Goal: Contribute content: Contribute content

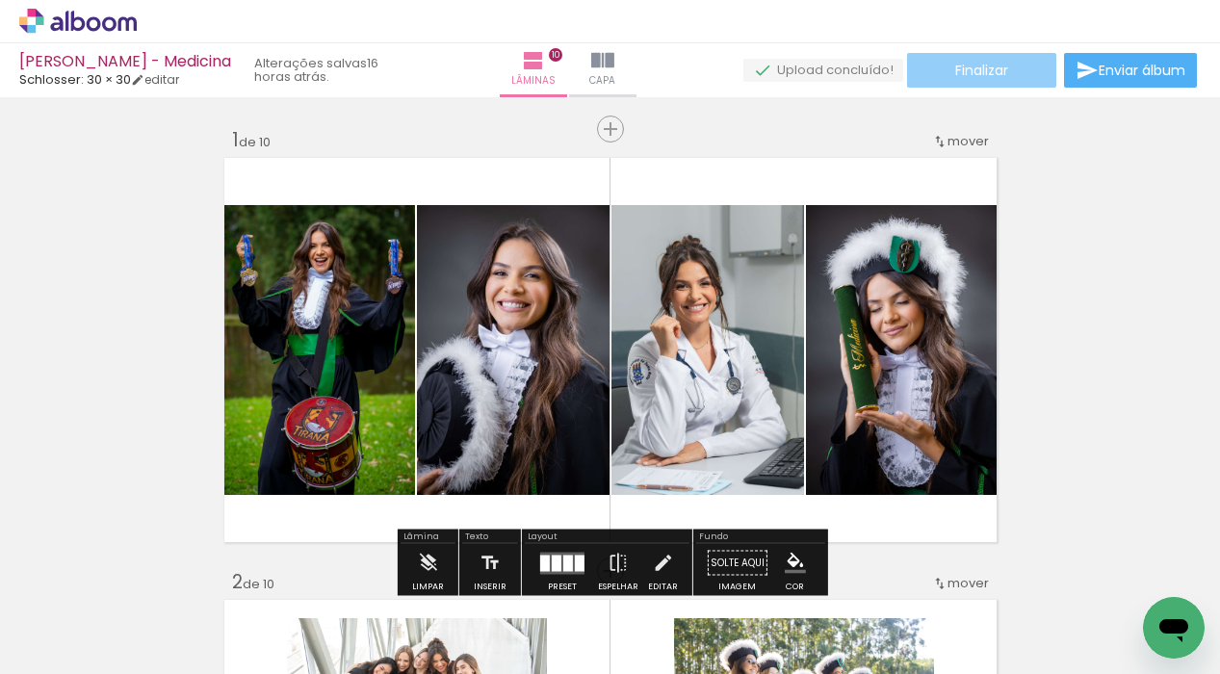
click at [1008, 64] on paper-button "Finalizar" at bounding box center [981, 70] width 149 height 35
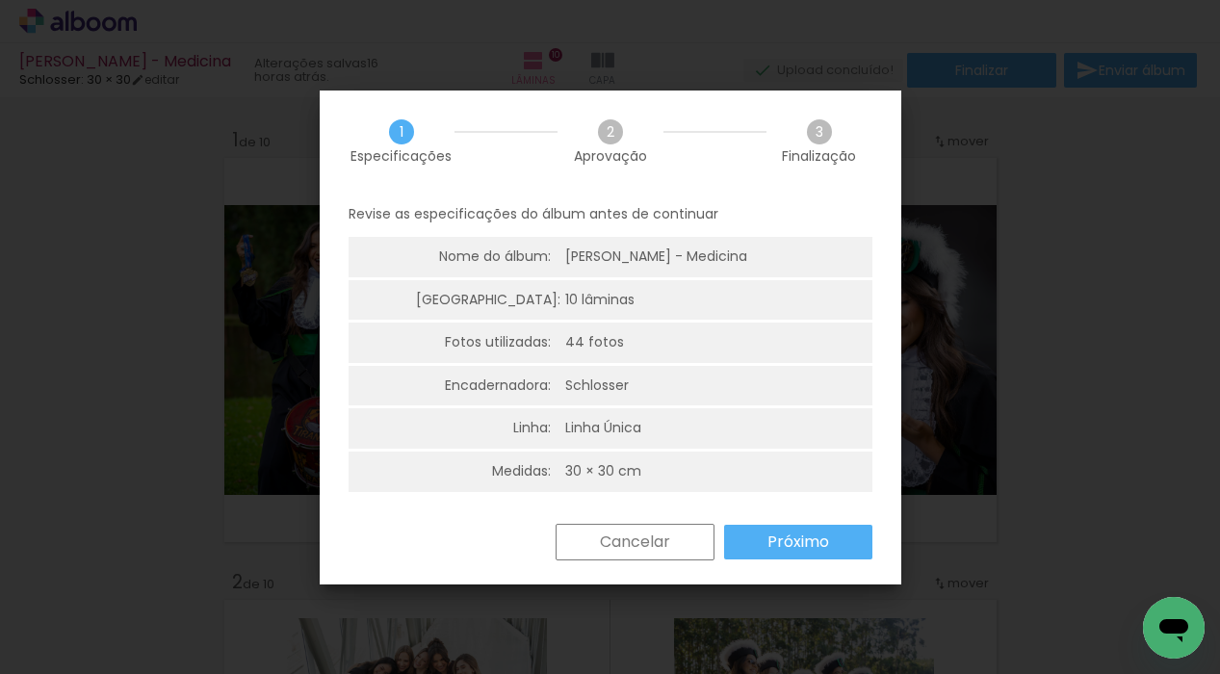
click at [0, 0] on slot "Próximo" at bounding box center [0, 0] width 0 height 0
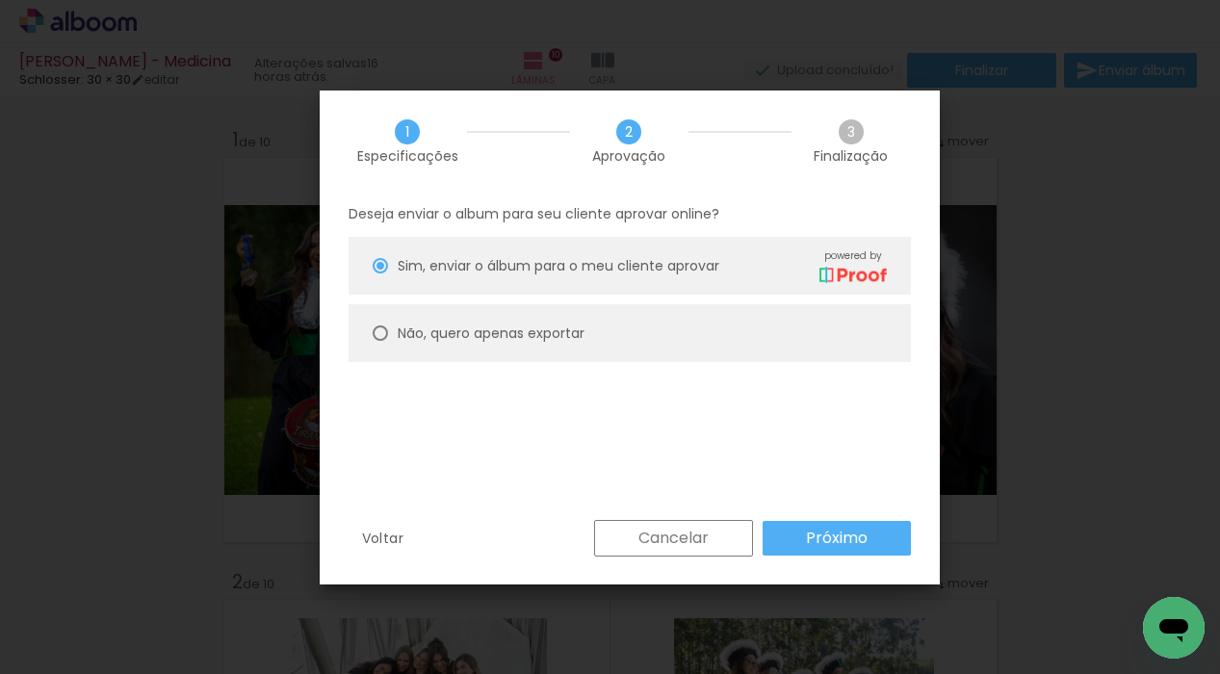
click at [432, 348] on paper-radio-button "Não, quero apenas exportar" at bounding box center [630, 333] width 562 height 58
type paper-radio-button "on"
click at [0, 0] on slot "Próximo" at bounding box center [0, 0] width 0 height 0
type input "Alta, 300 DPI"
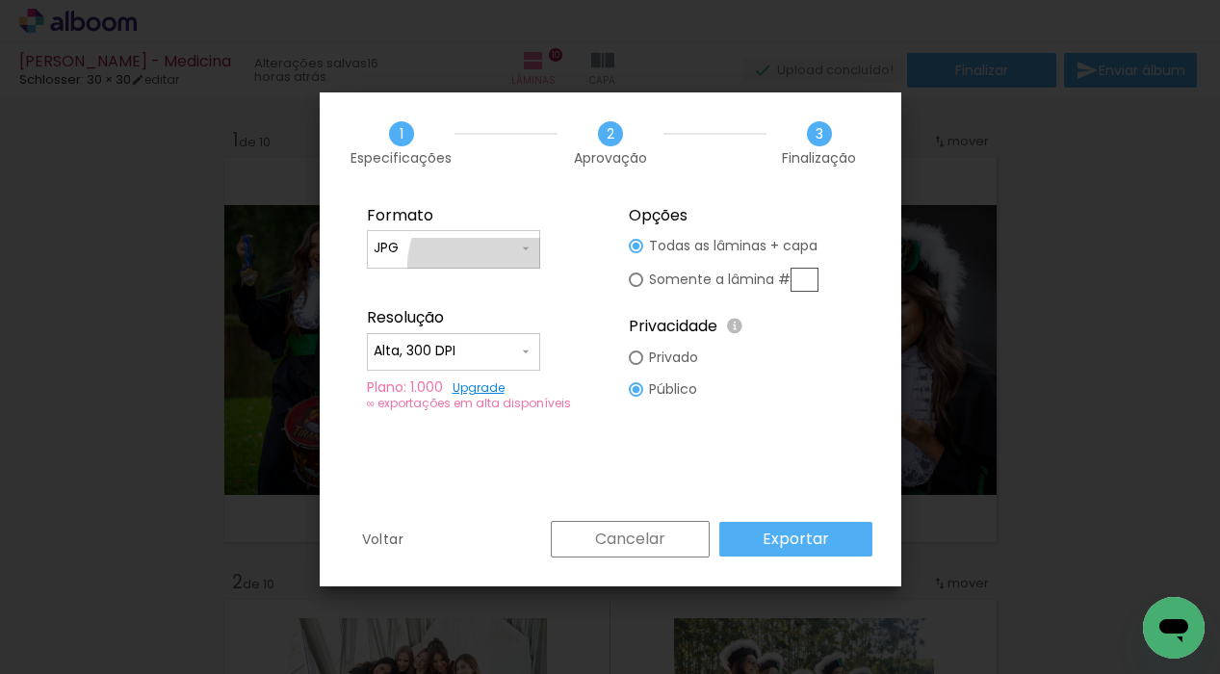
click at [497, 264] on paper-input-container "JPG" at bounding box center [453, 249] width 173 height 39
click at [471, 281] on paper-item "PDF" at bounding box center [453, 284] width 173 height 39
type input "PDF"
click at [454, 335] on paper-input-container "Alta, 300 DPI" at bounding box center [453, 352] width 173 height 39
click at [433, 390] on paper-item "Baixa" at bounding box center [453, 387] width 173 height 39
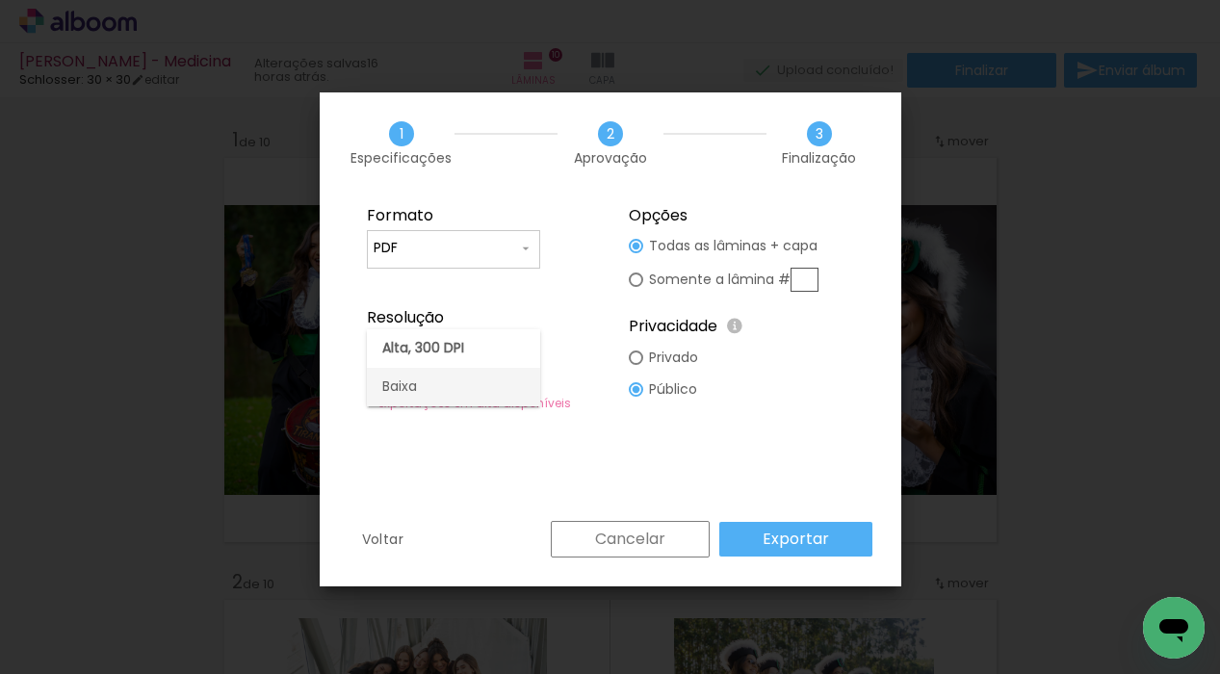
type input "Baixa"
click at [0, 0] on slot "Exportar" at bounding box center [0, 0] width 0 height 0
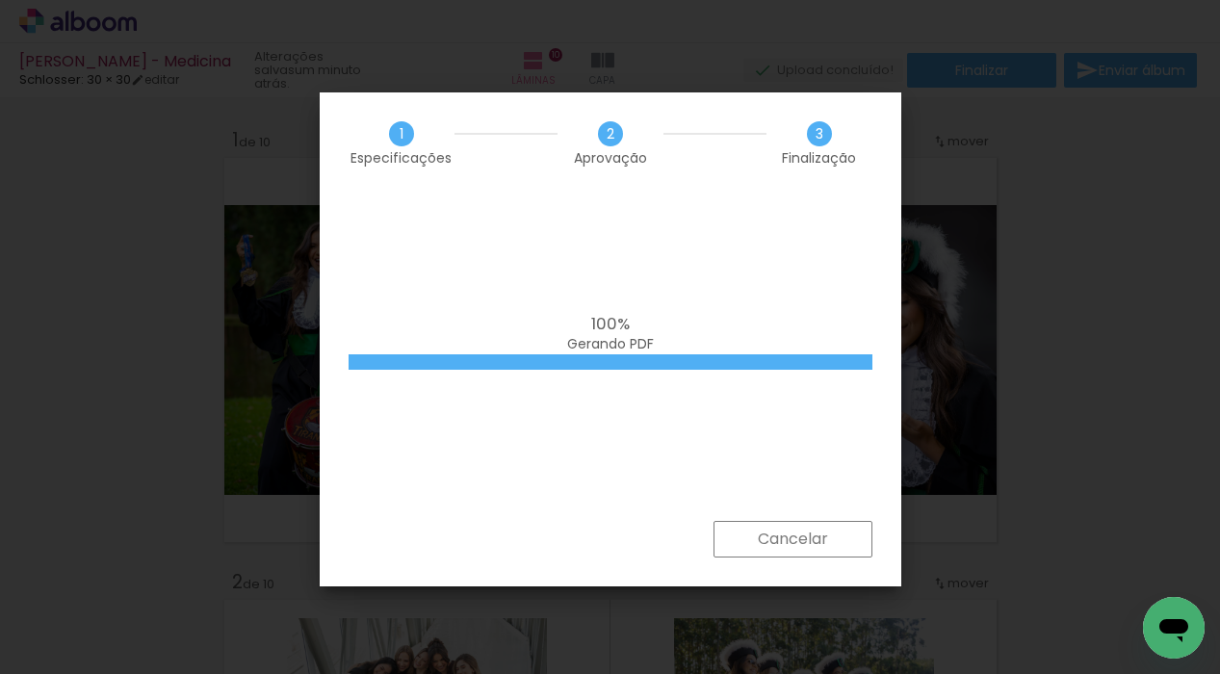
scroll to position [0, 3670]
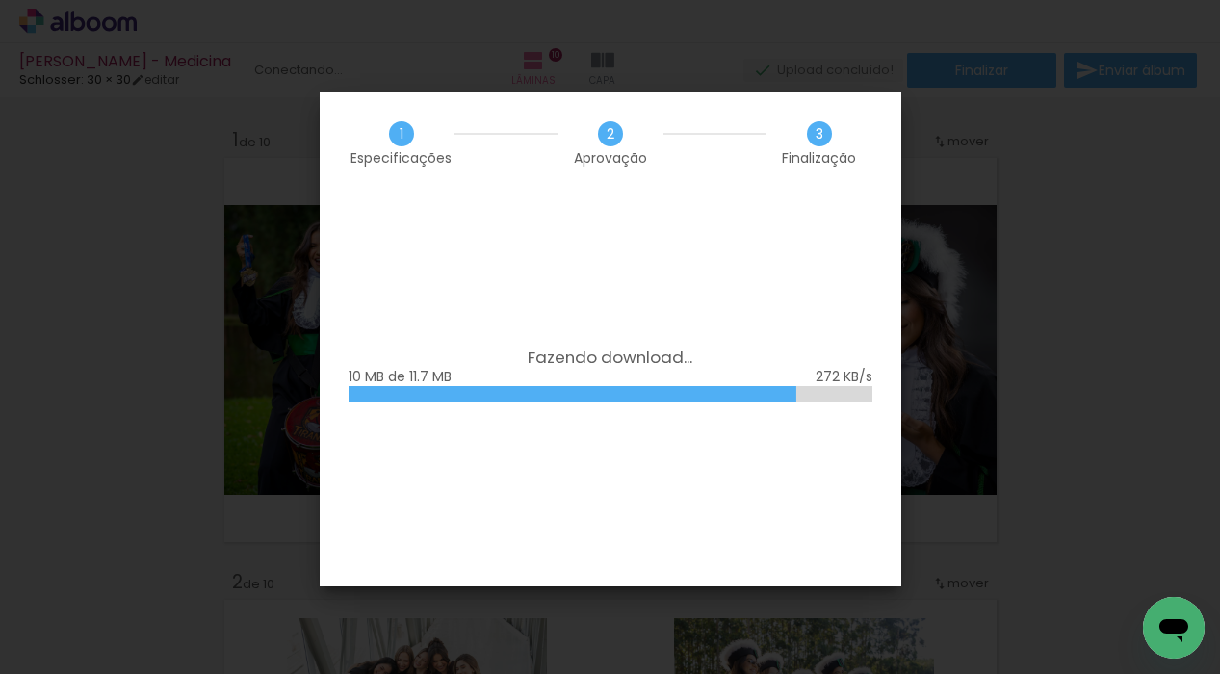
scroll to position [0, 3670]
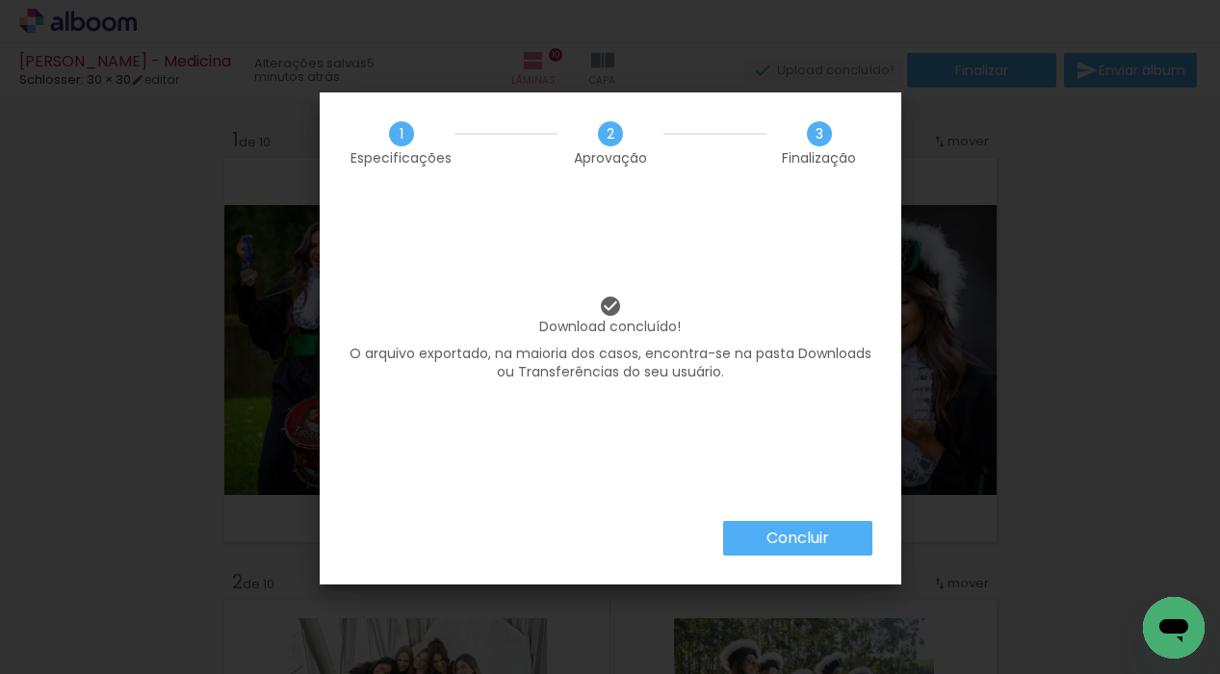
click at [0, 0] on slot "Concluir" at bounding box center [0, 0] width 0 height 0
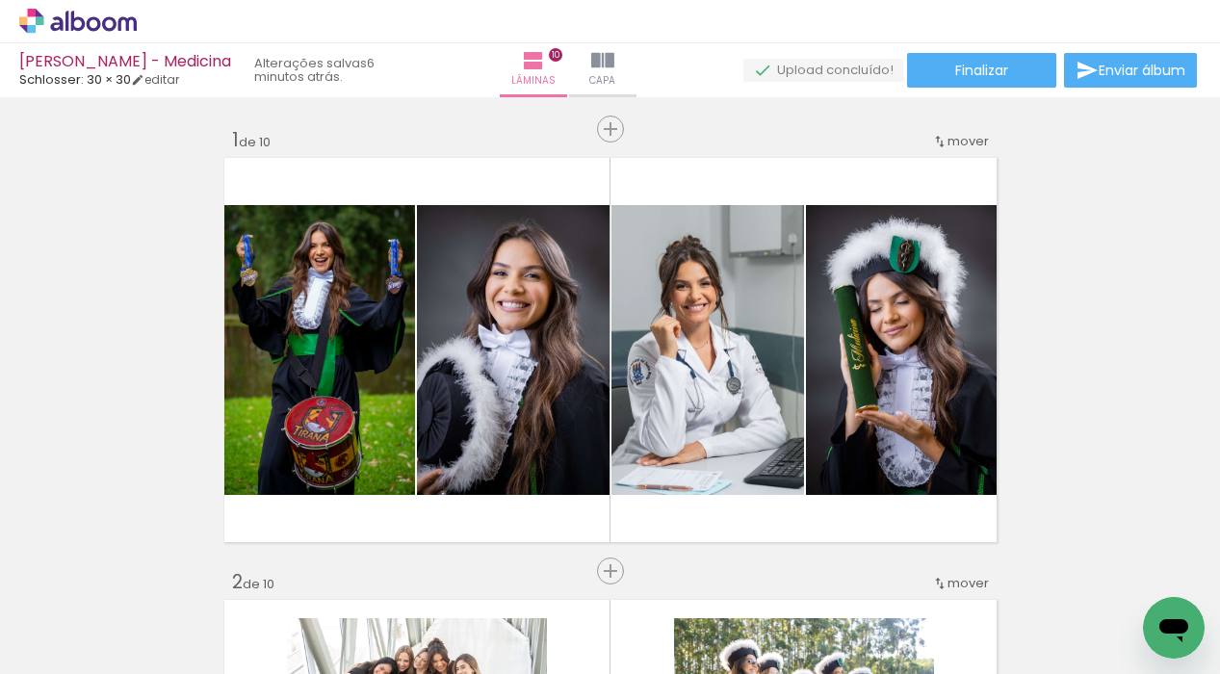
click at [638, 58] on div "Lâminas 10 Capa" at bounding box center [568, 70] width 139 height 54
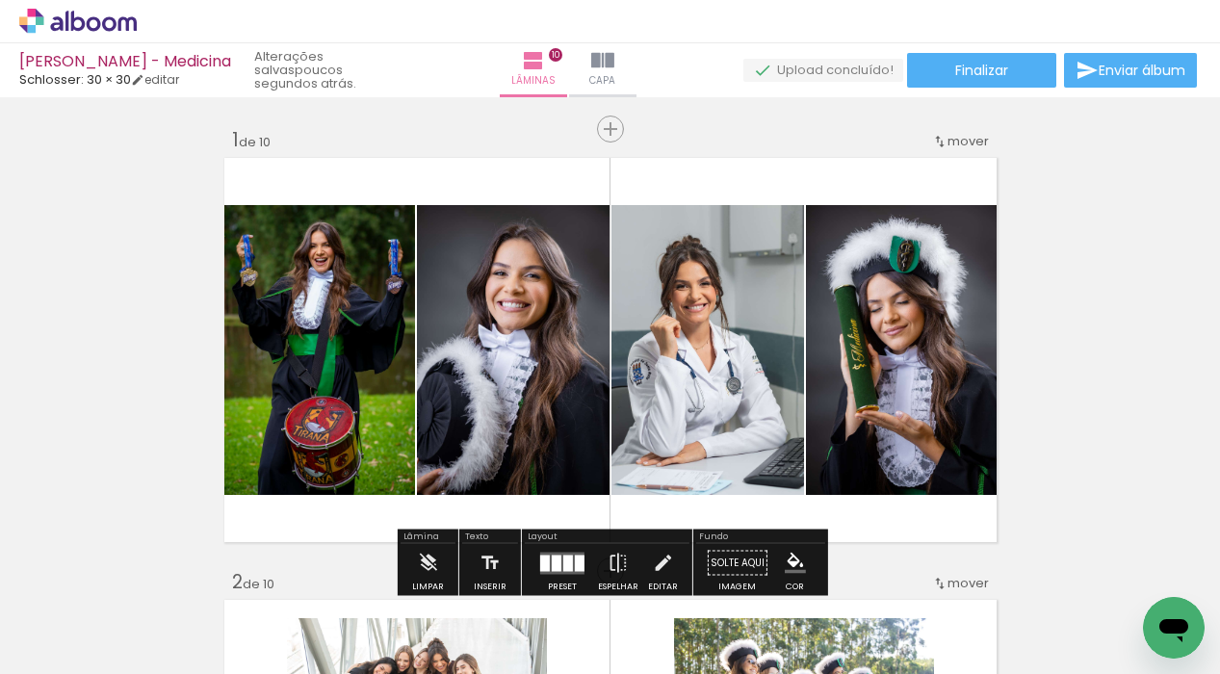
scroll to position [0, 0]
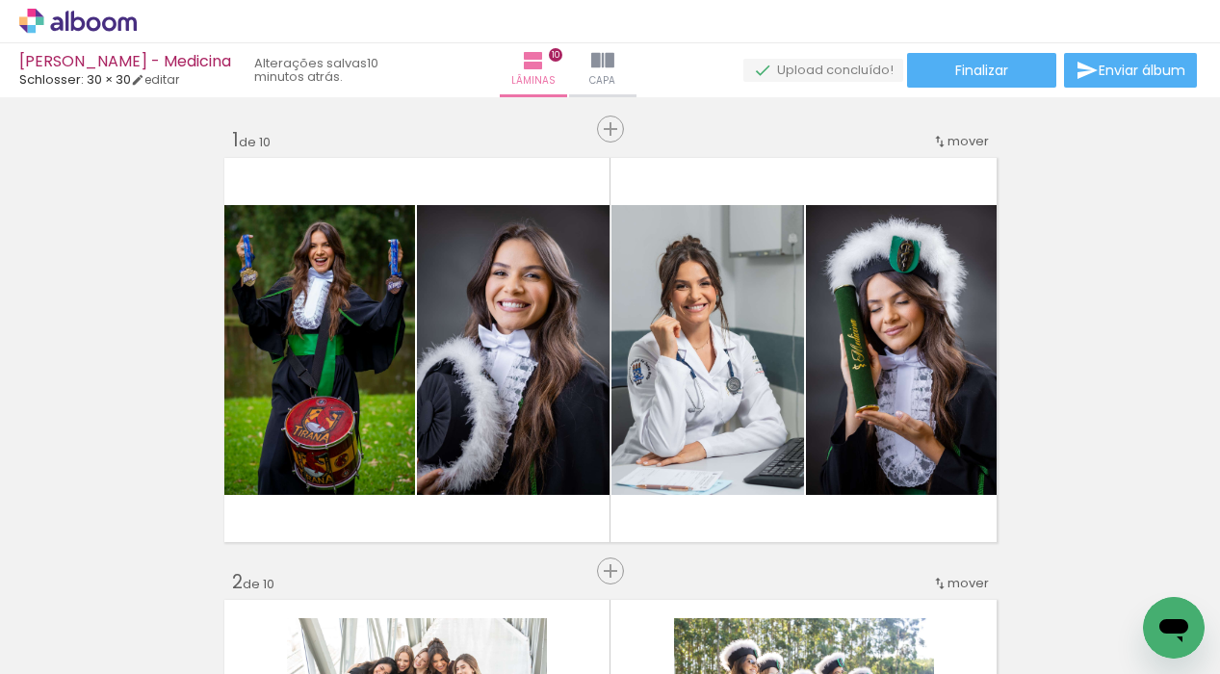
click at [97, 26] on icon at bounding box center [94, 23] width 14 height 14
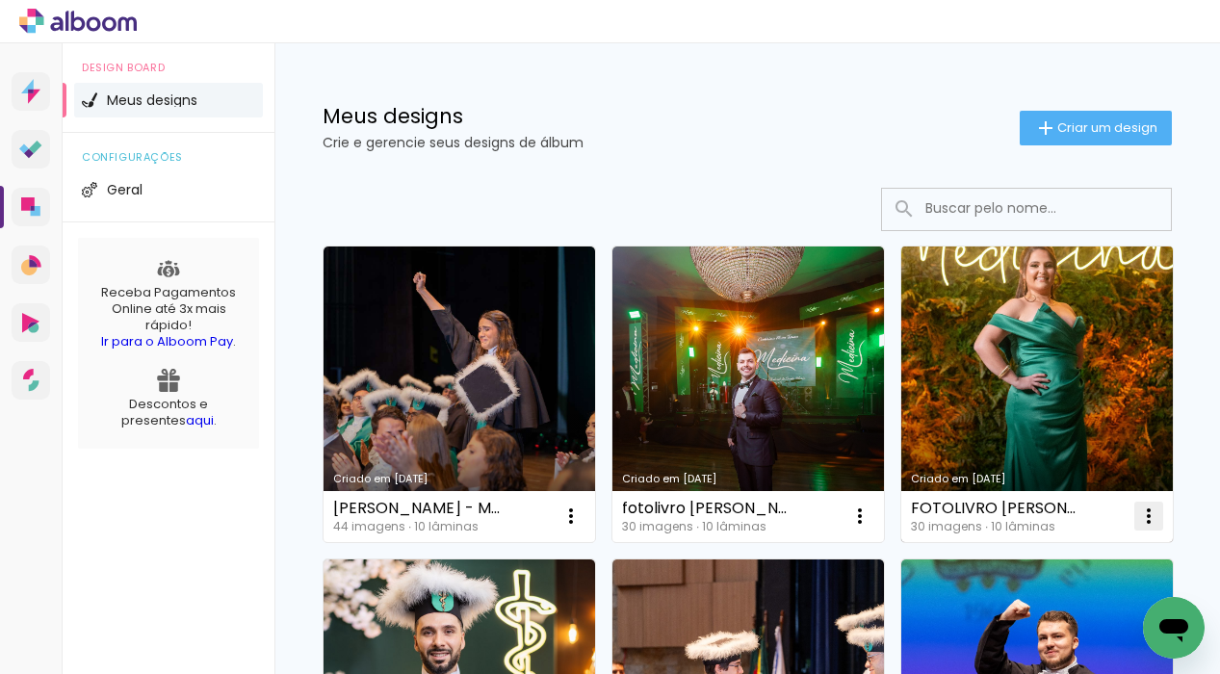
click at [1155, 516] on iron-icon at bounding box center [1148, 516] width 23 height 23
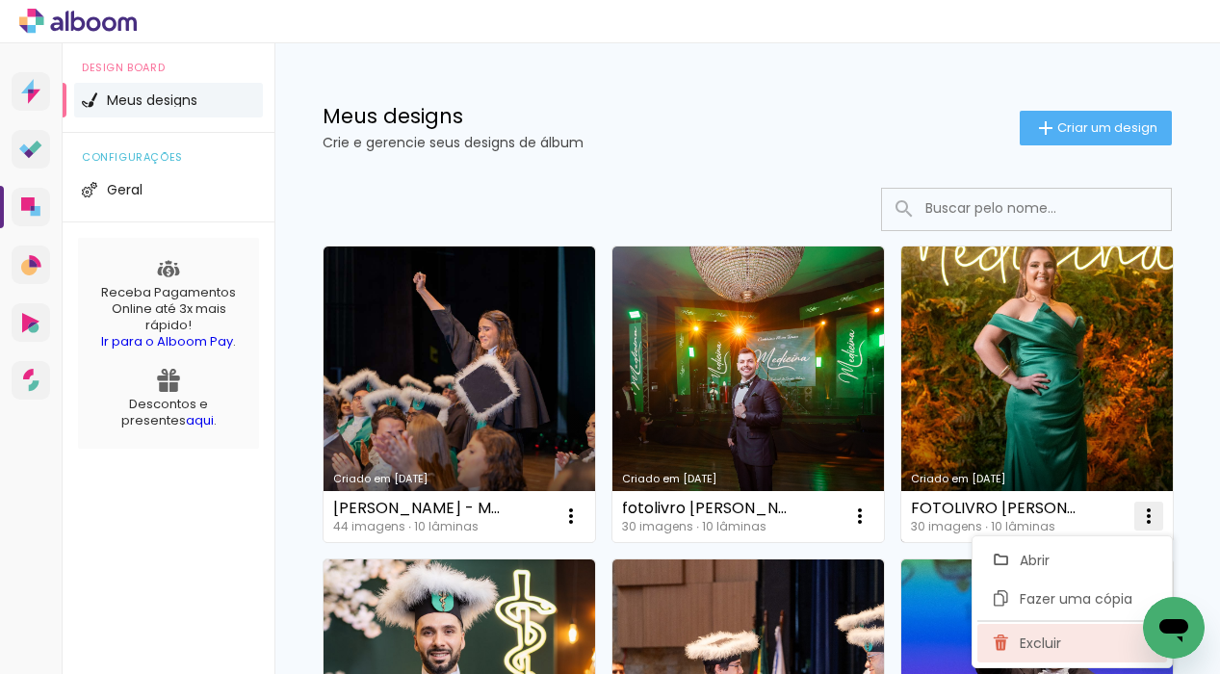
click at [1026, 637] on span "Excluir" at bounding box center [1040, 643] width 41 height 13
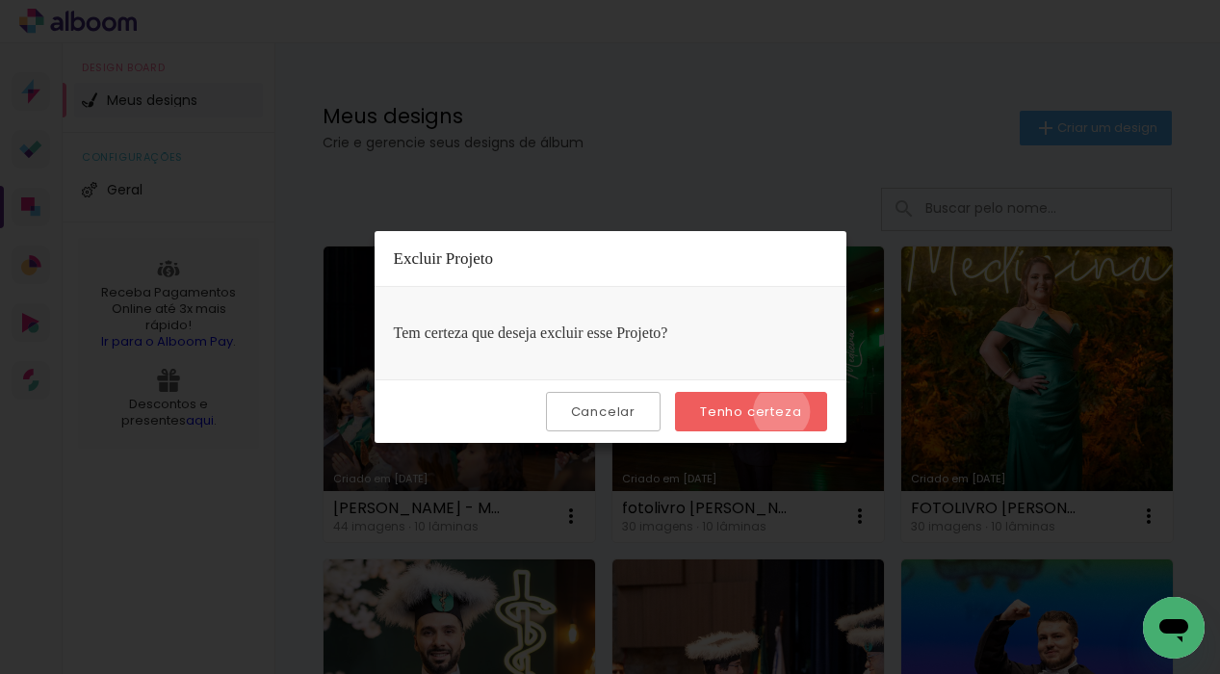
click at [0, 0] on slot "Tenho certeza" at bounding box center [0, 0] width 0 height 0
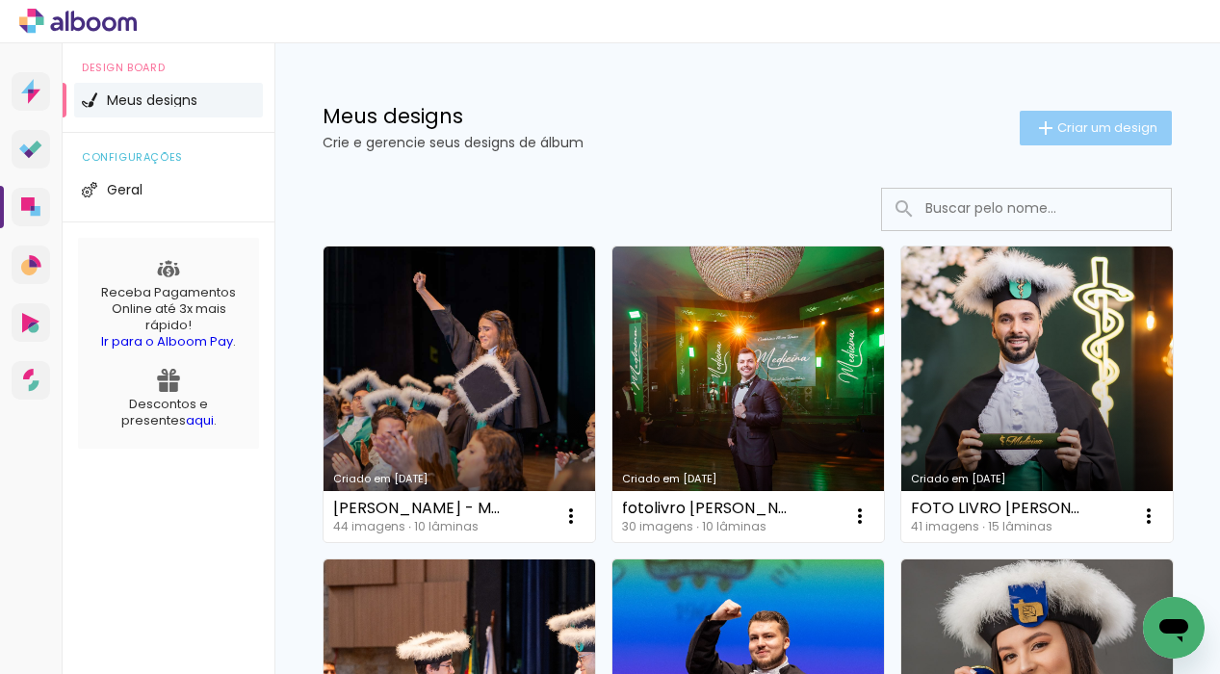
click at [1065, 122] on span "Criar um design" at bounding box center [1107, 127] width 100 height 13
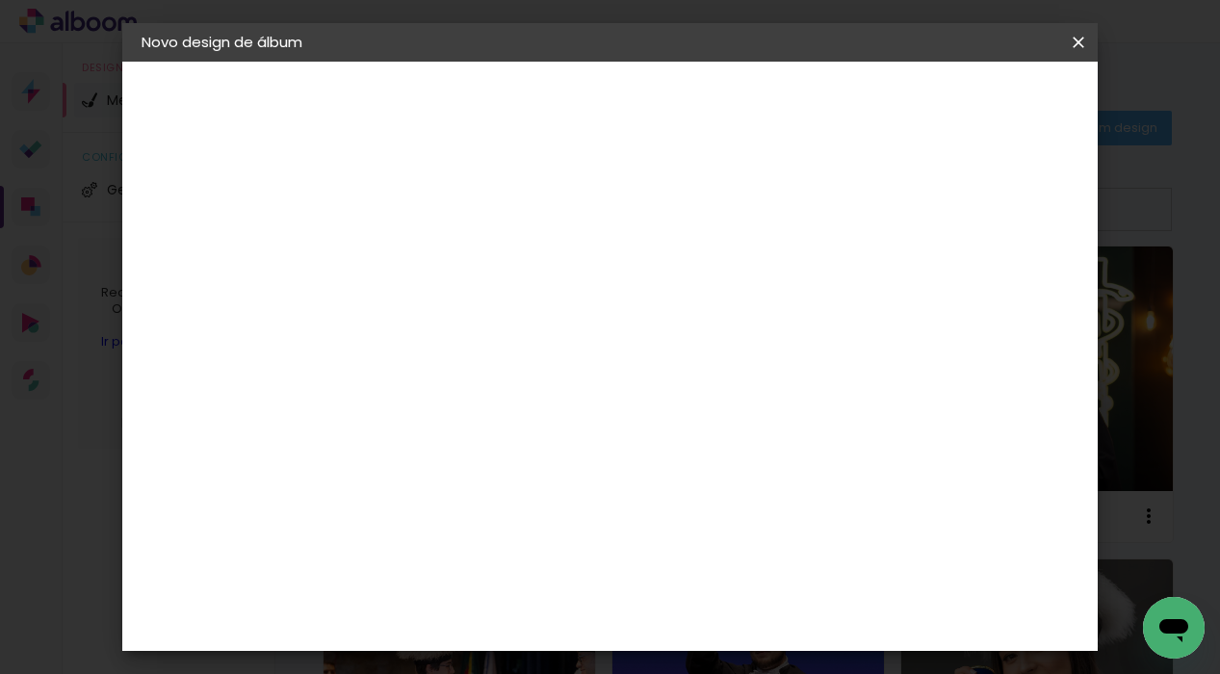
click at [456, 272] on input at bounding box center [456, 259] width 0 height 30
type input "fotolivro - [PERSON_NAME] -medicina 109"
type paper-input "fotolivro - [PERSON_NAME] -medicina 109"
click at [0, 0] on slot "Avançar" at bounding box center [0, 0] width 0 height 0
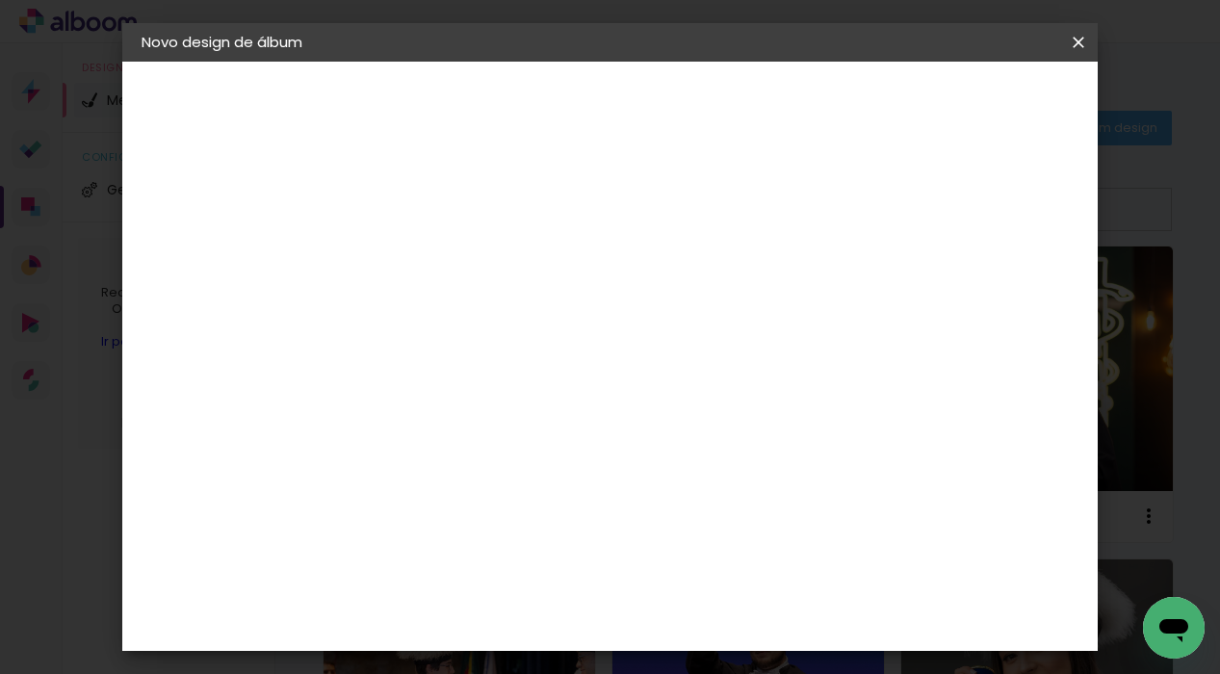
click at [0, 0] on slot "Avançar" at bounding box center [0, 0] width 0 height 0
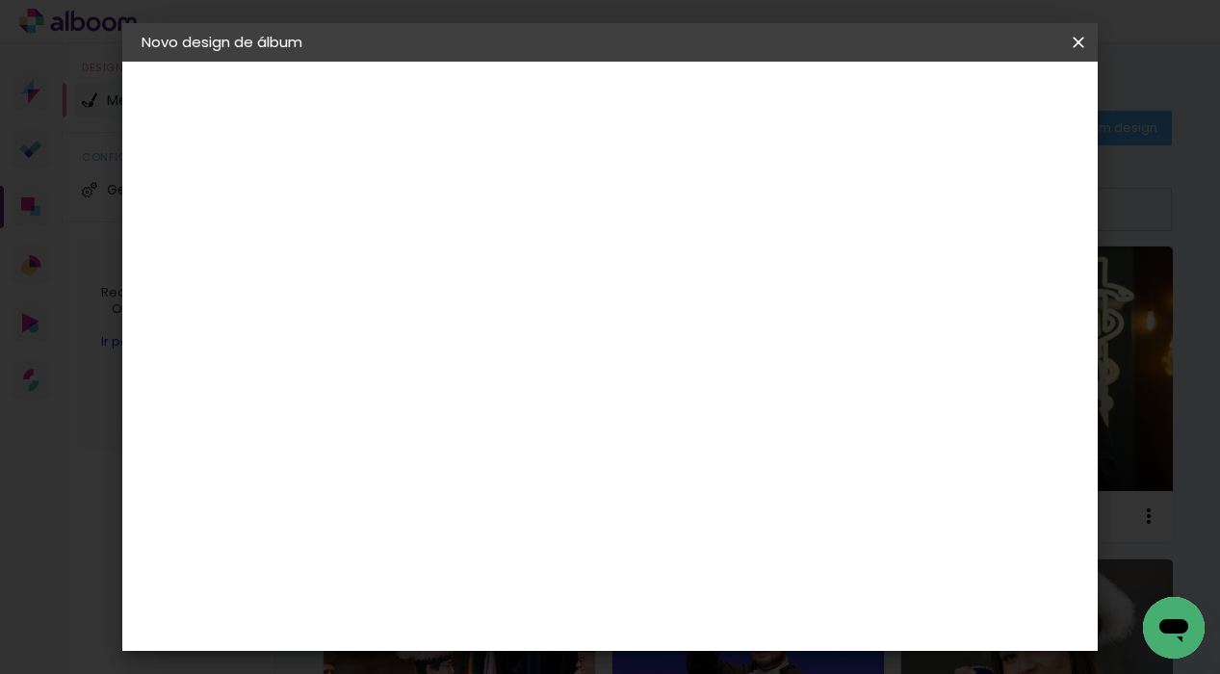
click at [973, 103] on span "Iniciar design" at bounding box center [929, 101] width 88 height 13
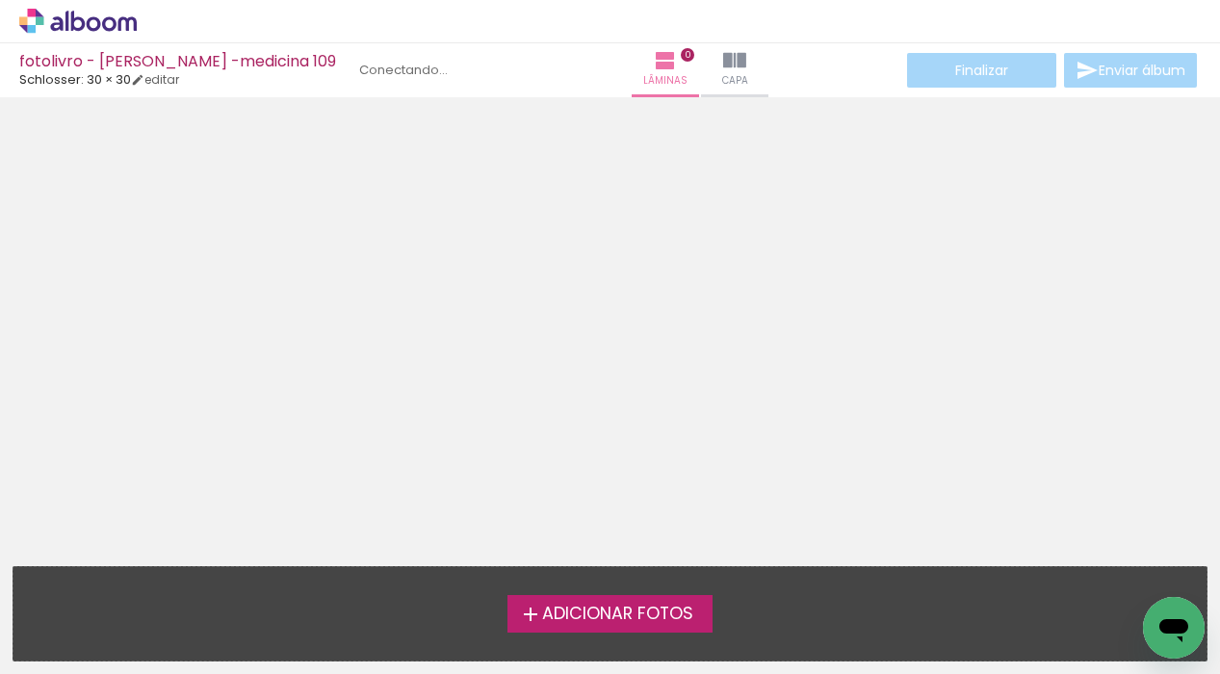
click at [586, 621] on span "Adicionar Fotos" at bounding box center [617, 614] width 151 height 17
click at [0, 0] on input "file" at bounding box center [0, 0] width 0 height 0
click at [572, 593] on div "Adicionar Fotos Solte suas fotos aqui..." at bounding box center [609, 613] width 1193 height 93
click at [578, 613] on span "Adicionar Fotos" at bounding box center [617, 614] width 151 height 17
click at [0, 0] on input "file" at bounding box center [0, 0] width 0 height 0
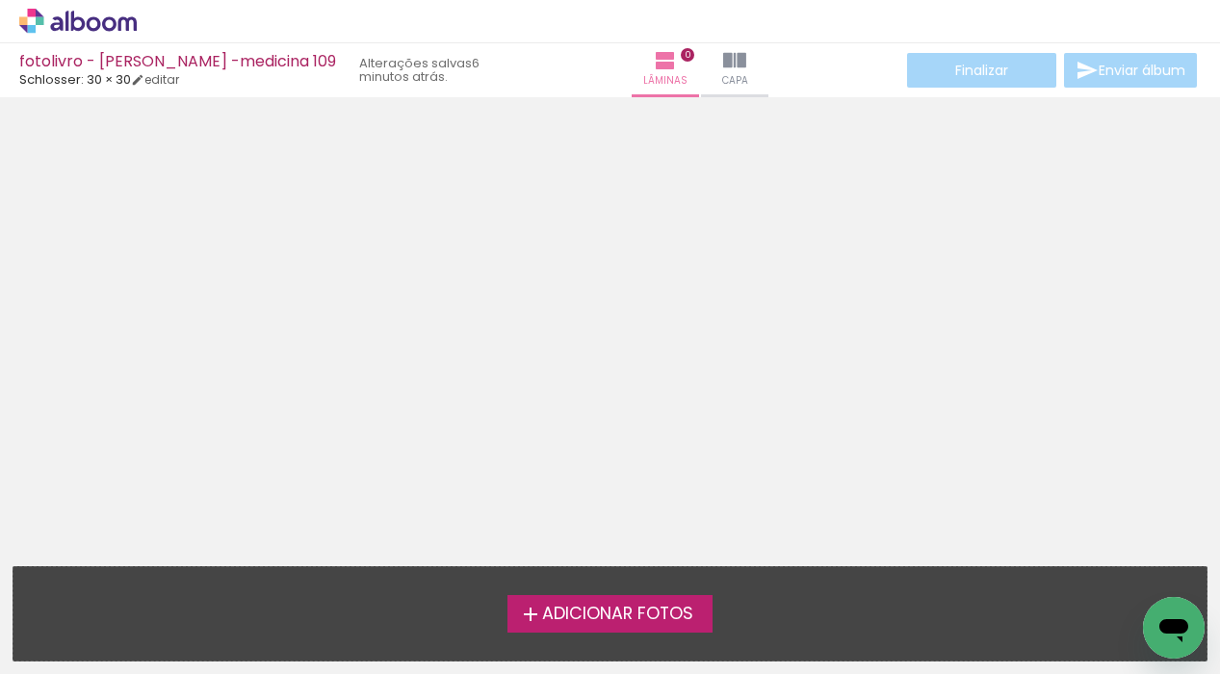
click at [559, 595] on label "Adicionar Fotos" at bounding box center [610, 613] width 205 height 37
click at [0, 0] on input "file" at bounding box center [0, 0] width 0 height 0
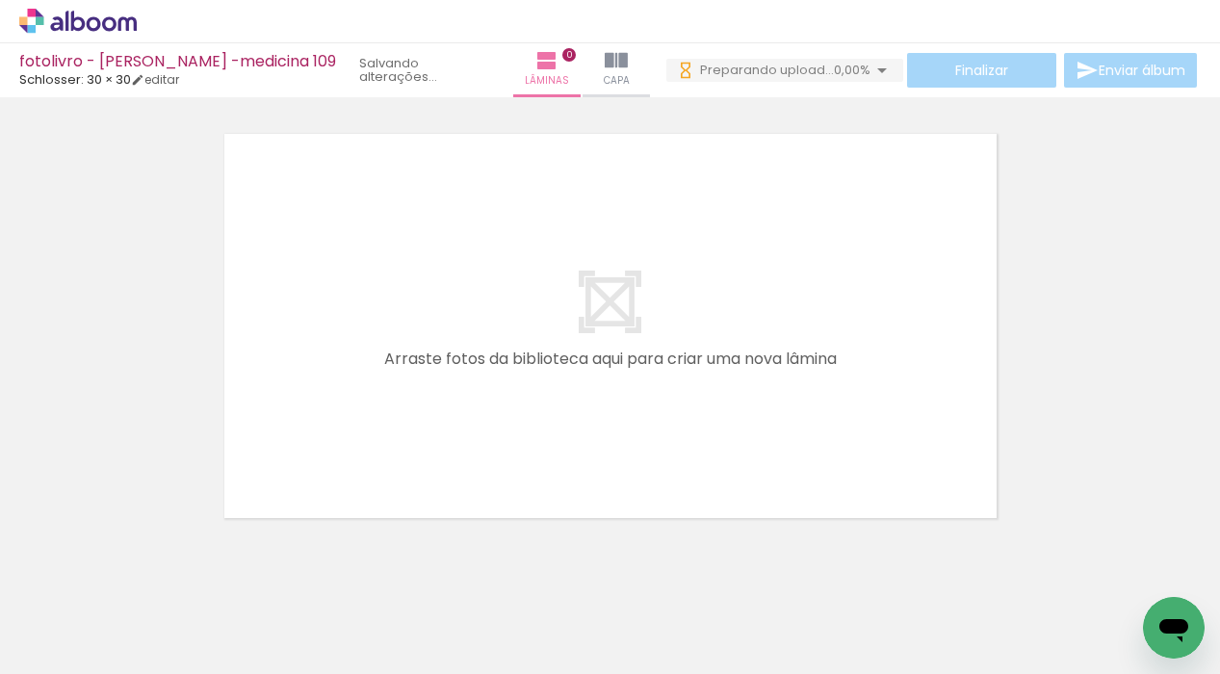
click at [834, 68] on span "0,00%" at bounding box center [852, 70] width 37 height 18
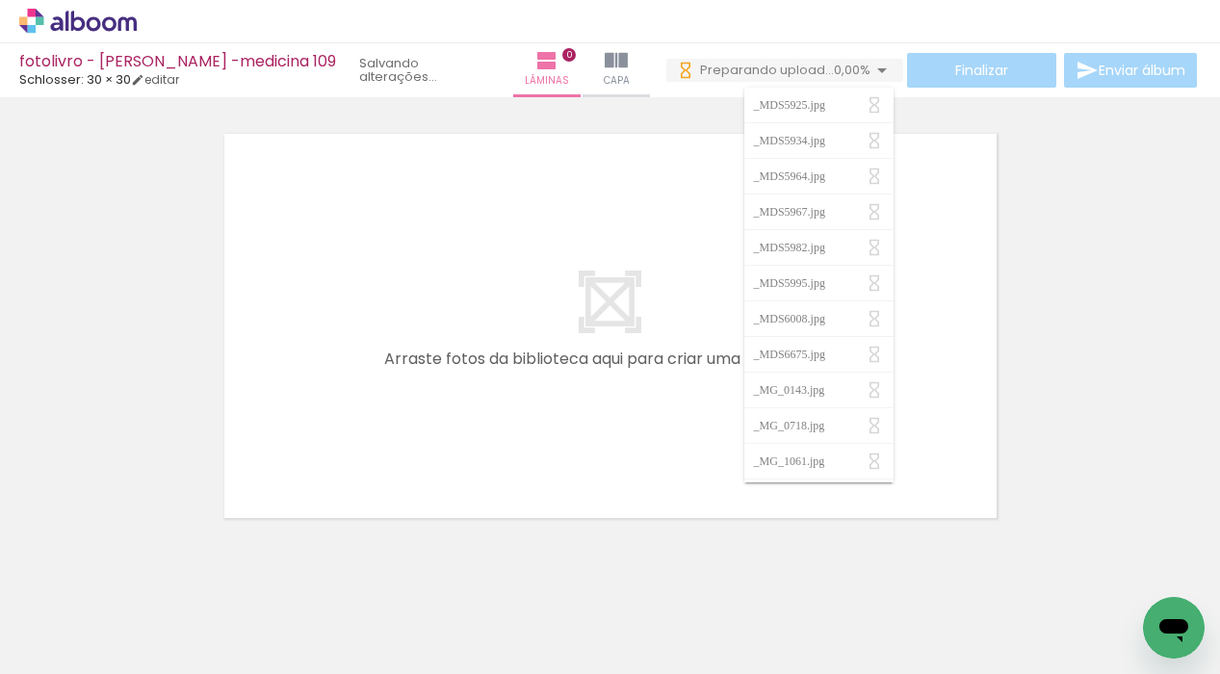
click at [834, 68] on span "0,00%" at bounding box center [852, 70] width 37 height 18
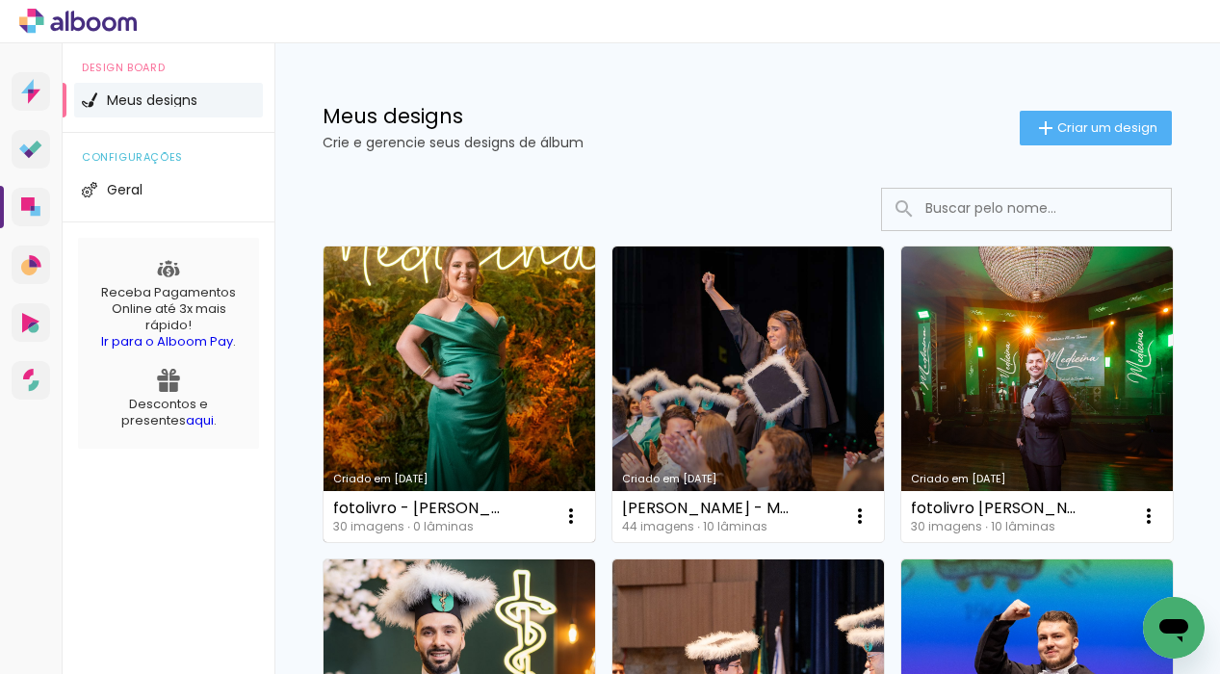
click at [437, 351] on link "Criado em [DATE]" at bounding box center [460, 395] width 272 height 296
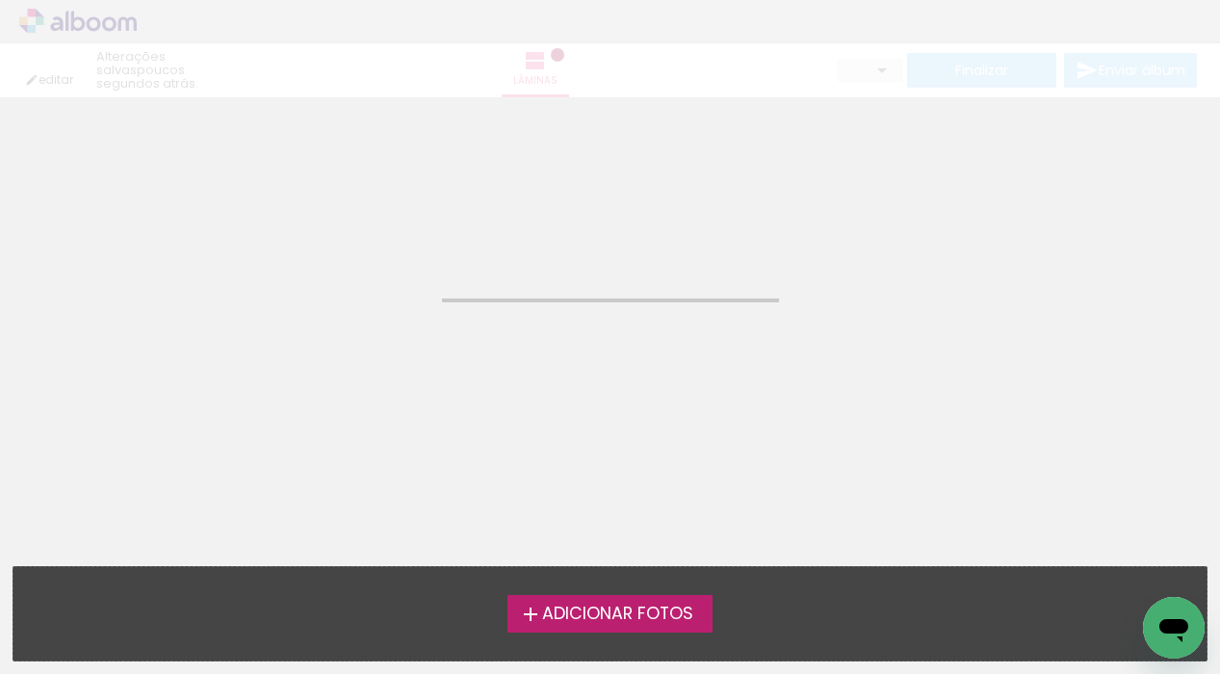
click at [437, 351] on neon-animated-pages "Confirmar Cancelar" at bounding box center [610, 385] width 1220 height 577
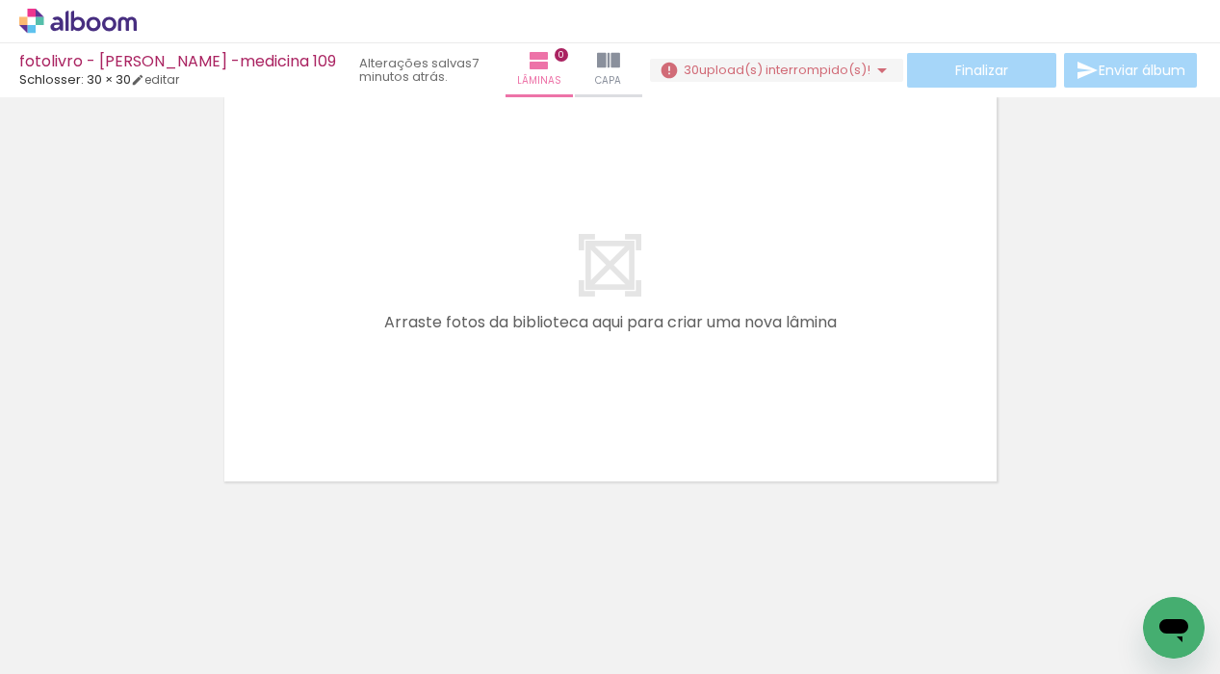
click at [744, 76] on span "upload(s) interrompido(s)!" at bounding box center [784, 70] width 171 height 18
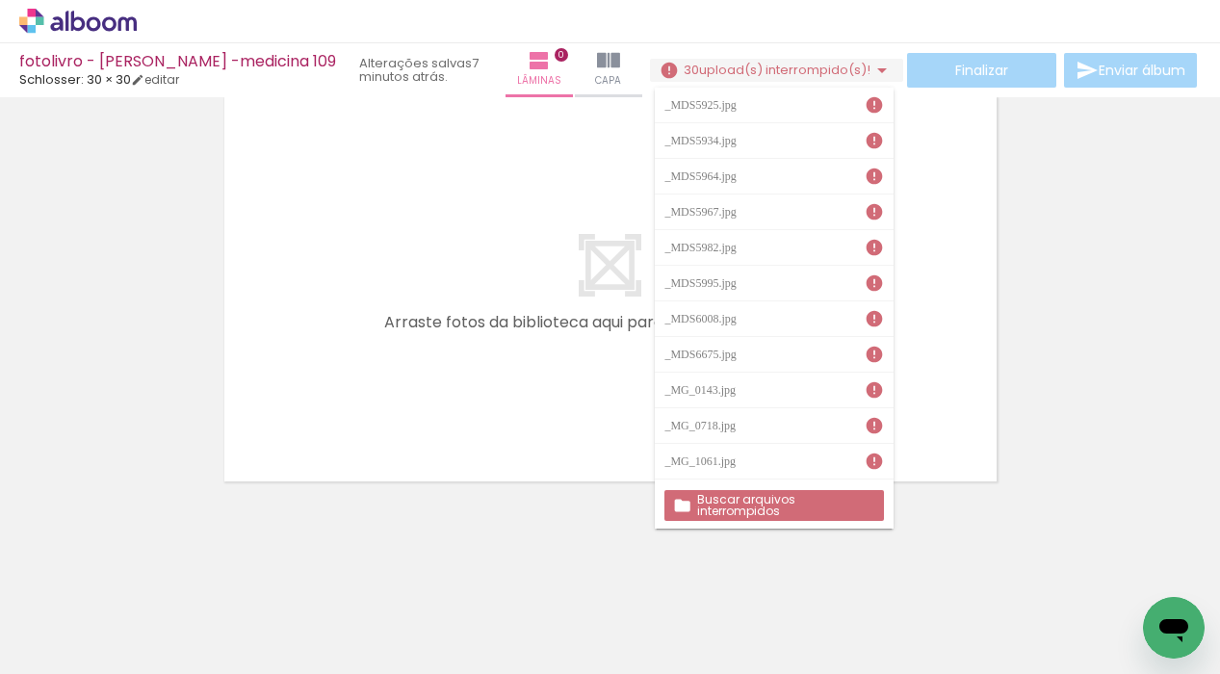
click at [0, 0] on slot "Buscar arquivos interrompidos" at bounding box center [0, 0] width 0 height 0
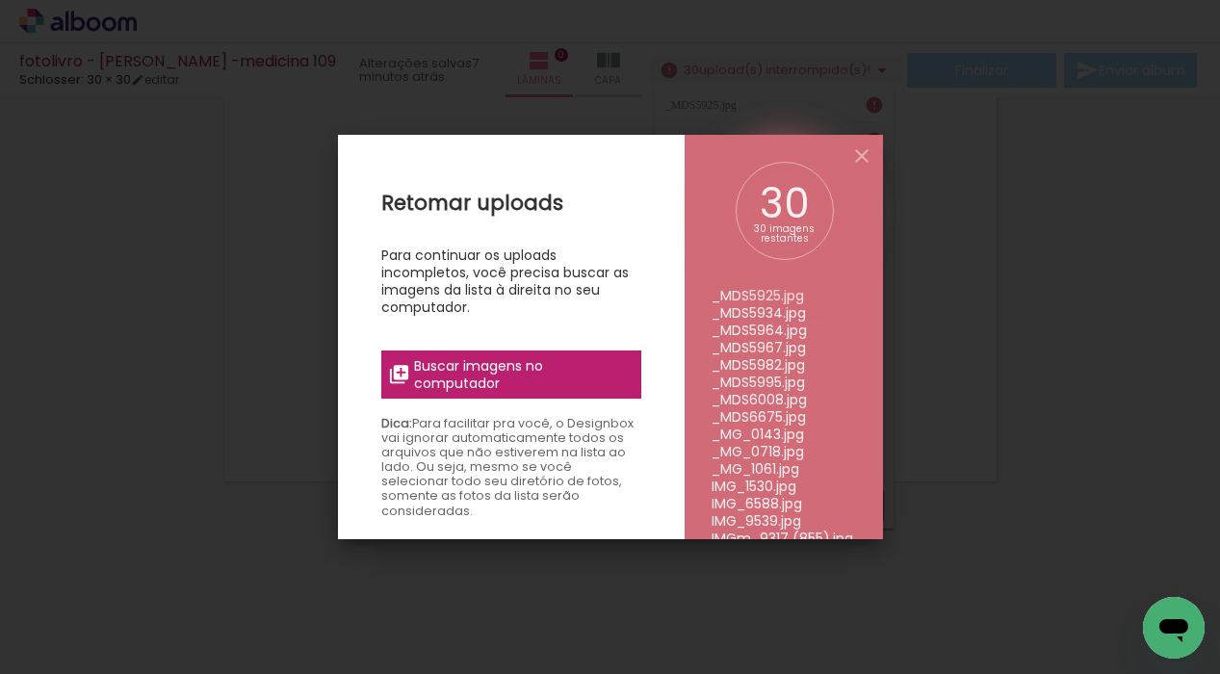
click at [580, 374] on span "Buscar imagens no computador" at bounding box center [521, 374] width 215 height 35
click at [0, 0] on input "file" at bounding box center [0, 0] width 0 height 0
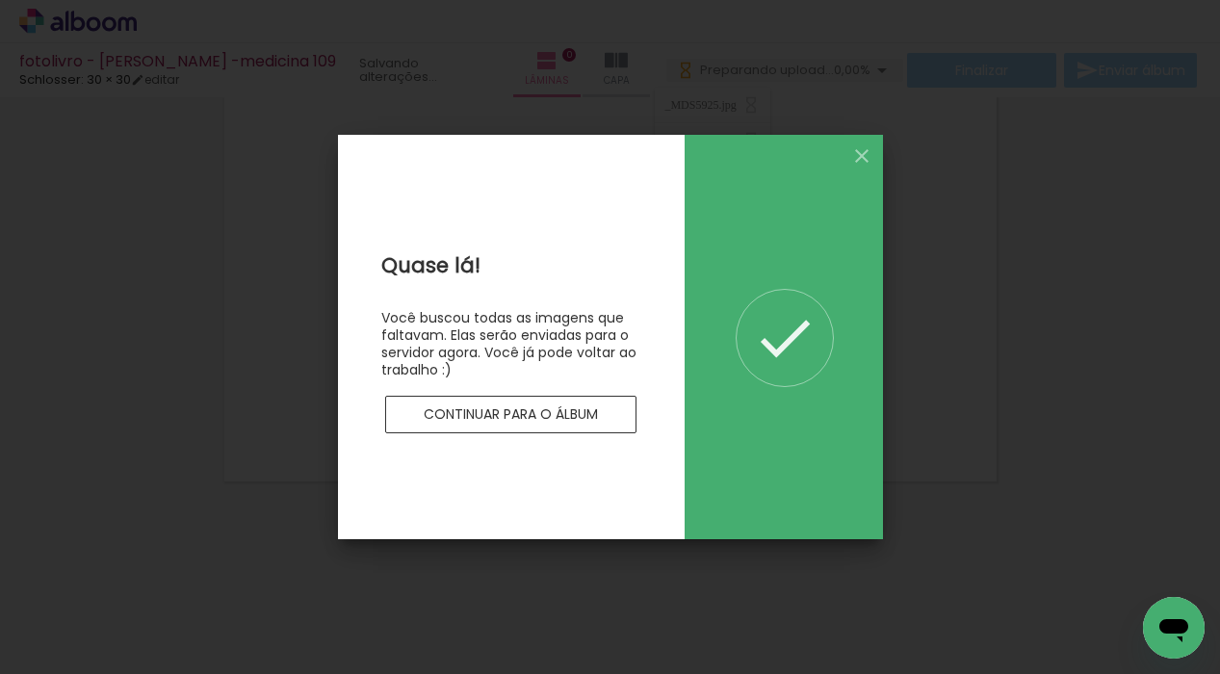
click at [0, 0] on slot "Continuar para o álbum" at bounding box center [0, 0] width 0 height 0
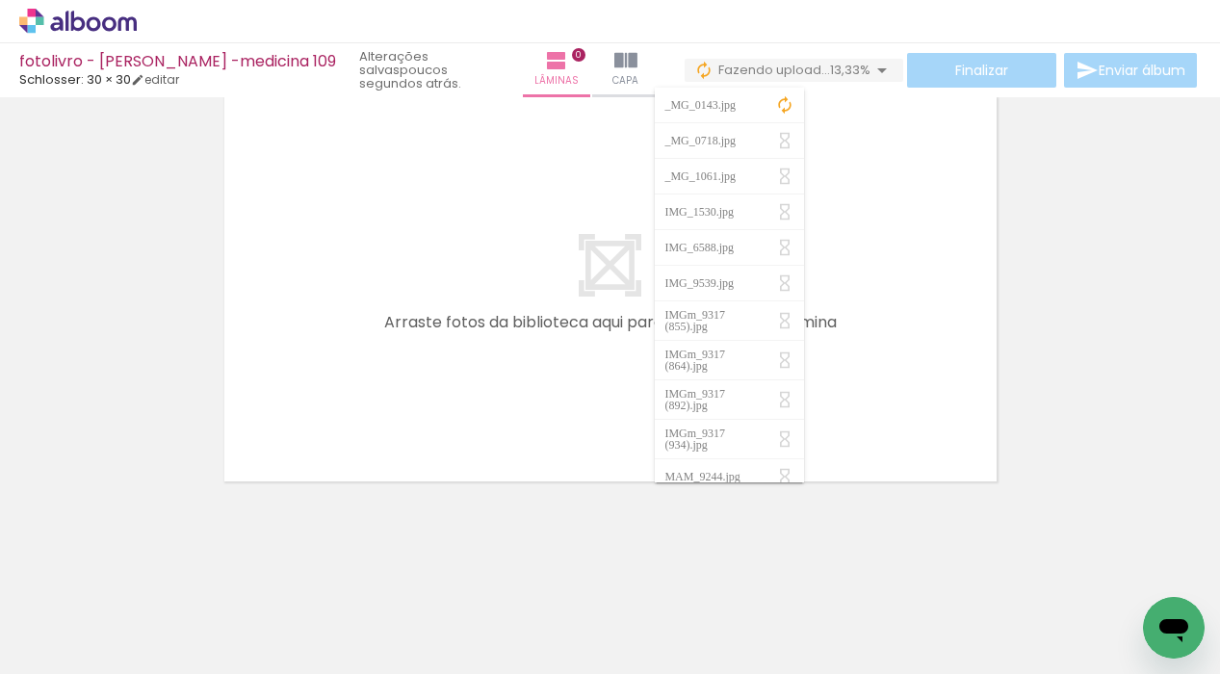
click at [488, 428] on quentale-layouter at bounding box center [611, 289] width 782 height 394
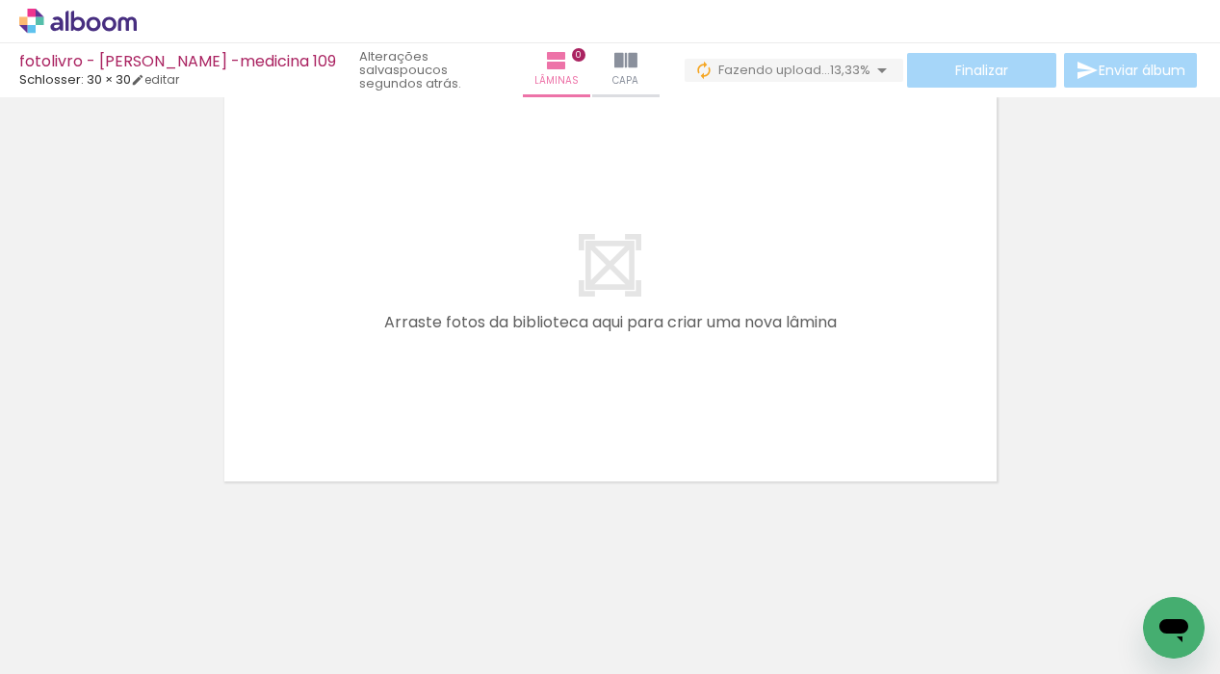
scroll to position [0, 705]
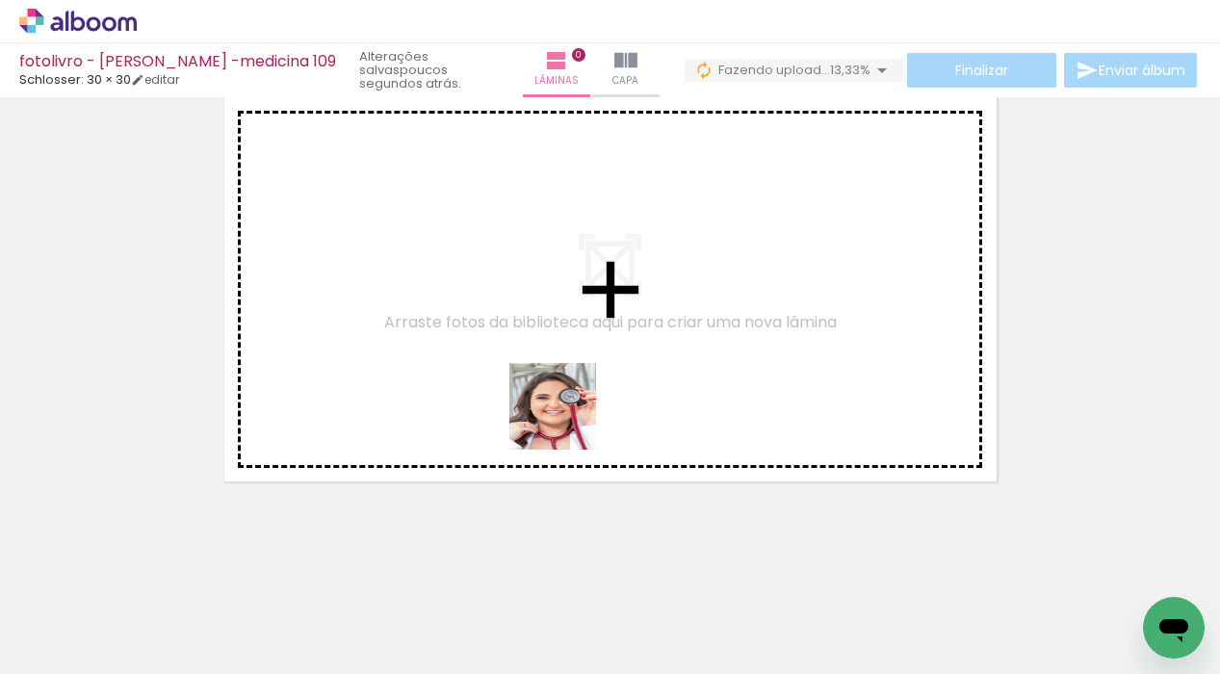
drag, startPoint x: 566, startPoint y: 614, endPoint x: 571, endPoint y: 373, distance: 241.8
click at [571, 373] on quentale-workspace at bounding box center [610, 337] width 1220 height 674
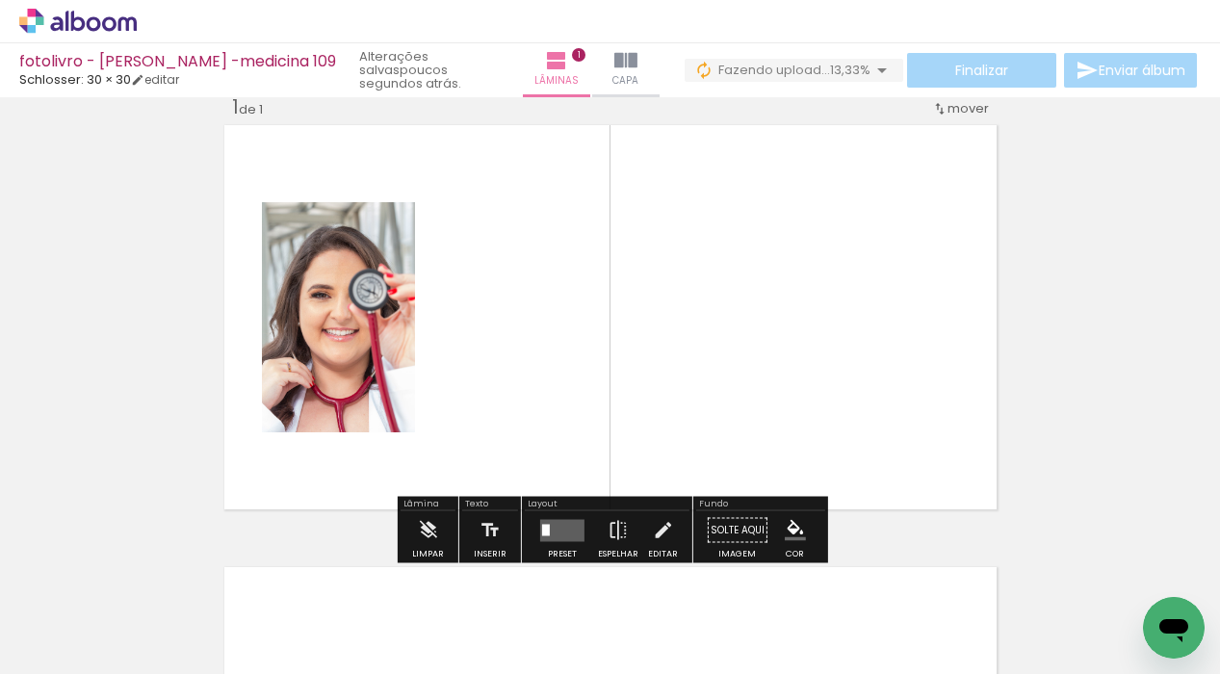
scroll to position [24, 0]
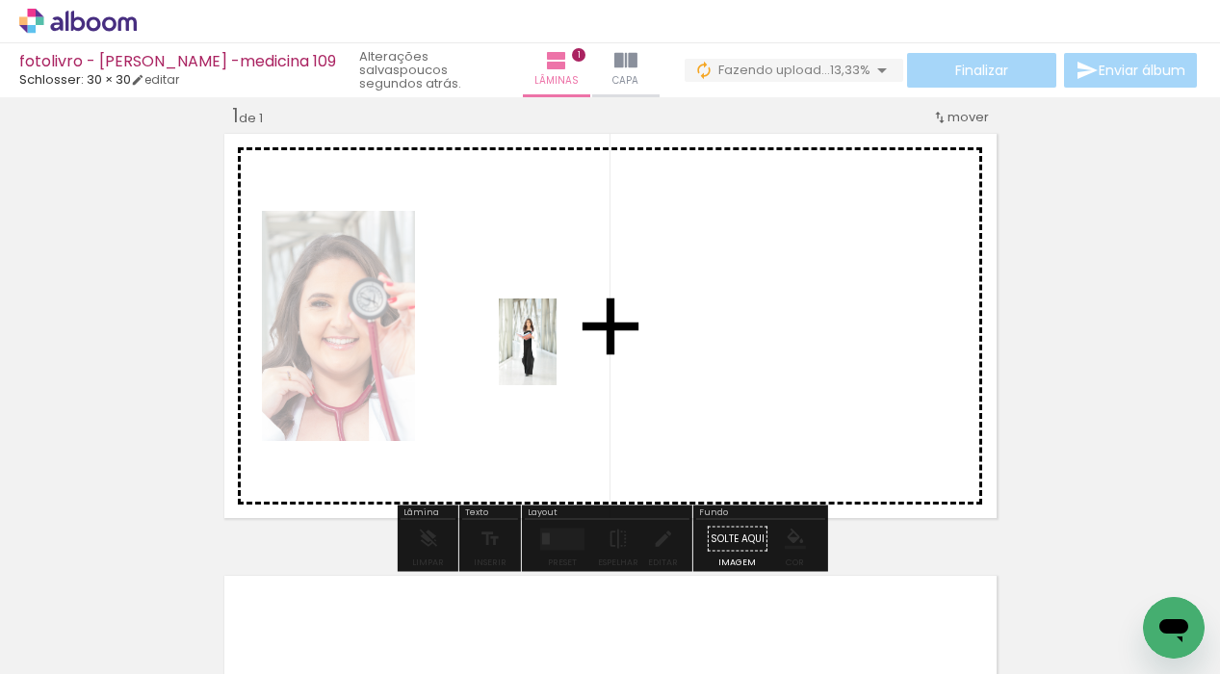
drag, startPoint x: 488, startPoint y: 605, endPoint x: 557, endPoint y: 346, distance: 267.9
click at [557, 346] on quentale-workspace at bounding box center [610, 337] width 1220 height 674
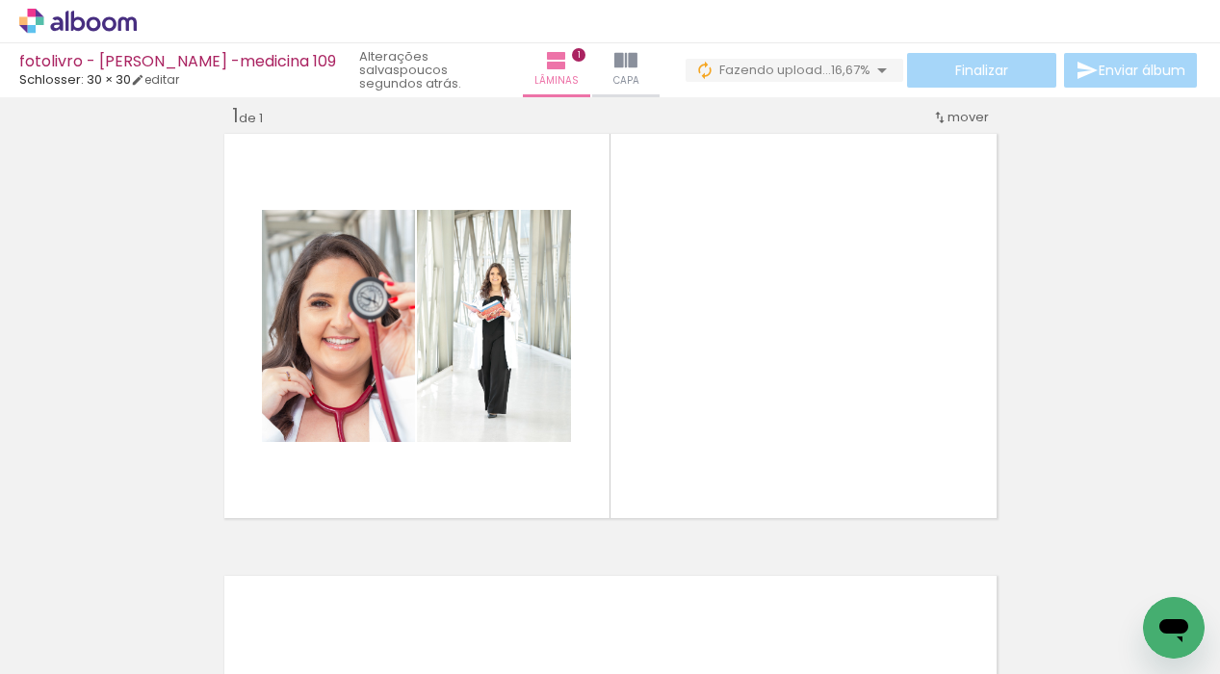
scroll to position [0, 2160]
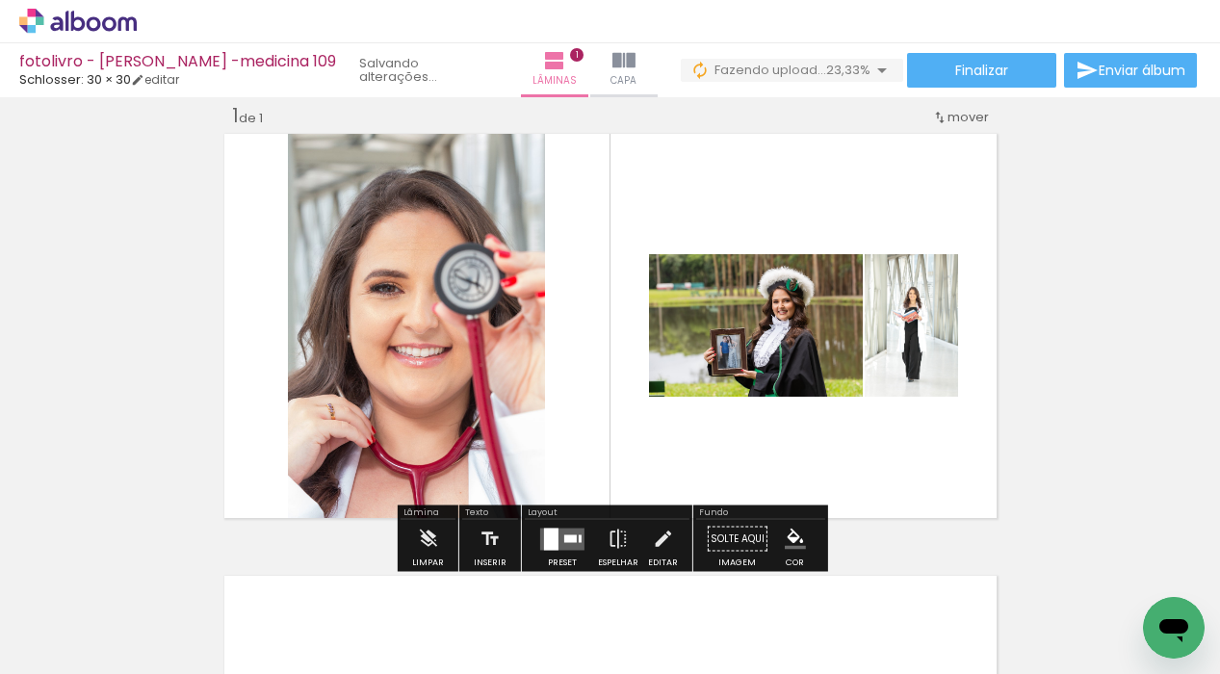
drag, startPoint x: 1027, startPoint y: 622, endPoint x: 769, endPoint y: 381, distance: 353.0
click at [769, 381] on quentale-workspace at bounding box center [610, 337] width 1220 height 674
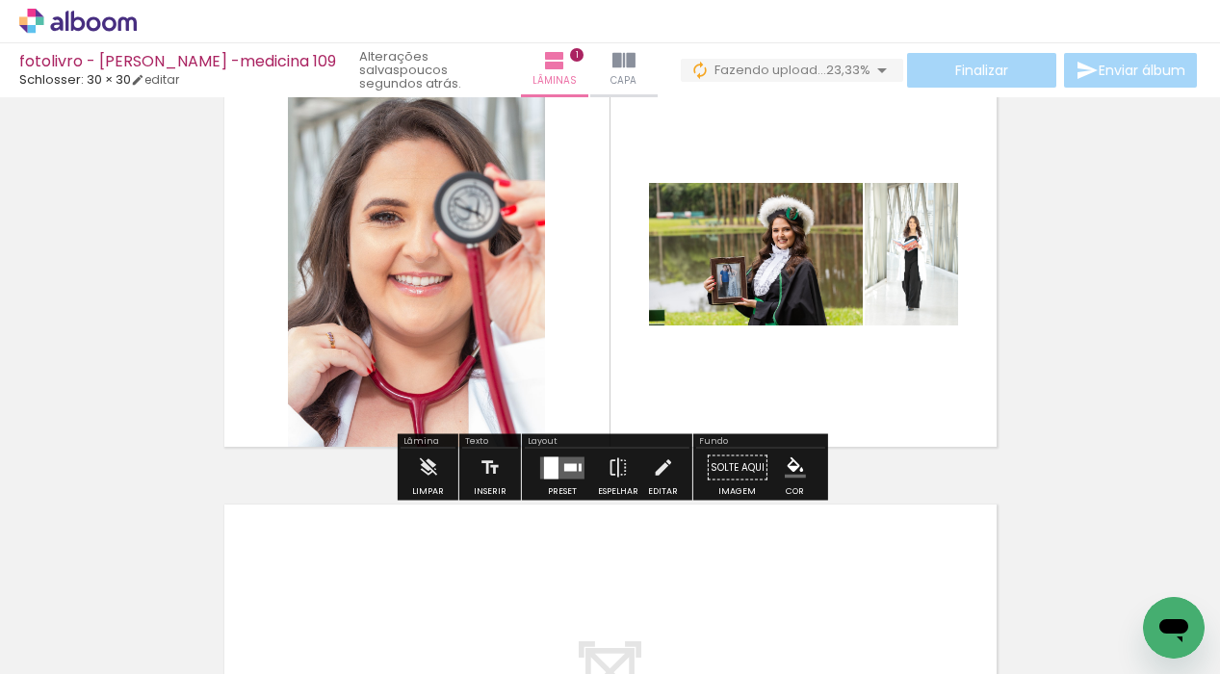
scroll to position [94, 0]
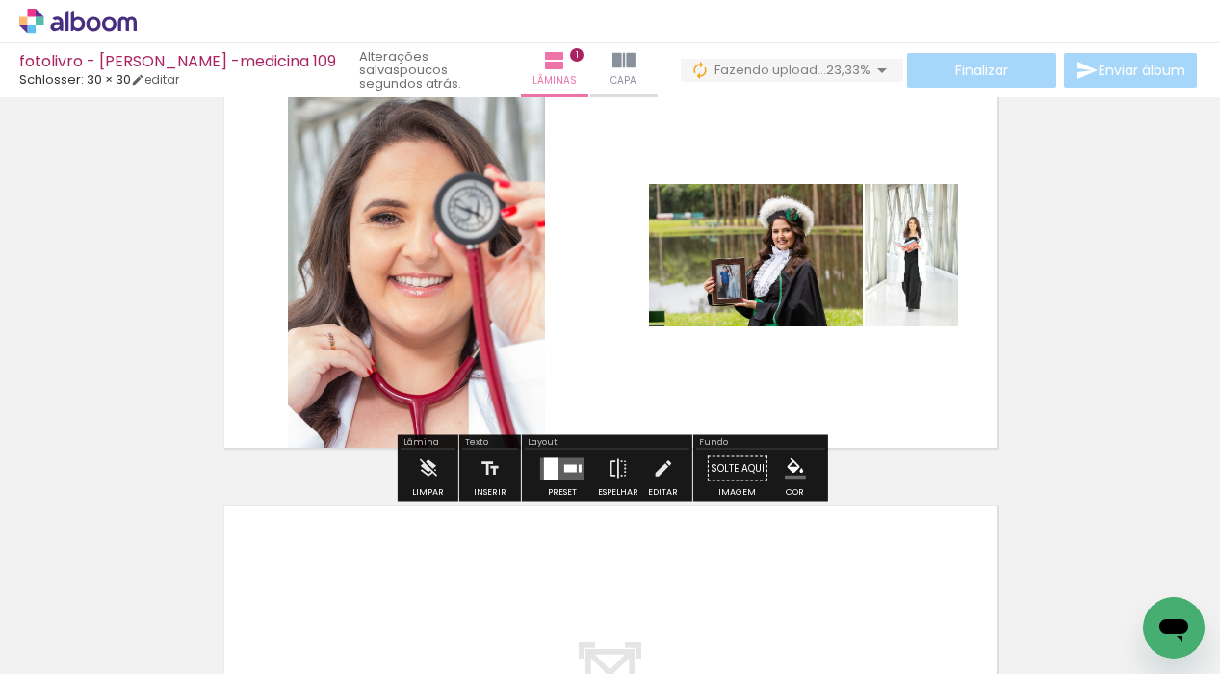
click at [566, 468] on div at bounding box center [570, 468] width 13 height 8
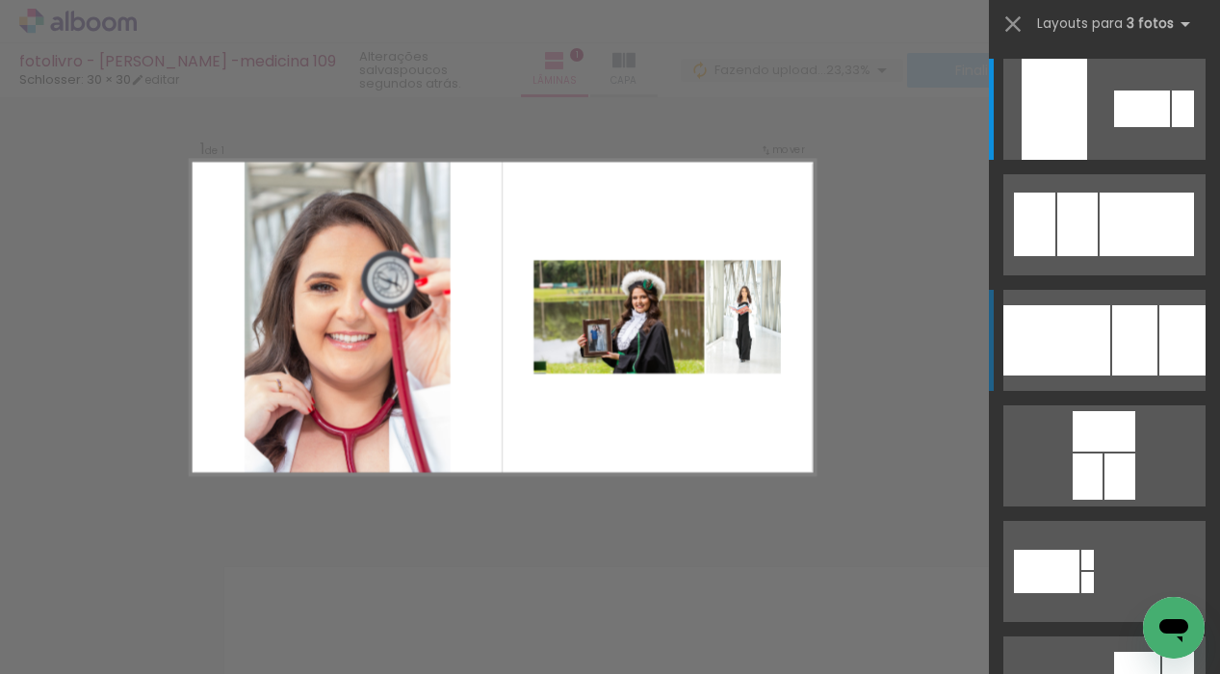
scroll to position [24, 0]
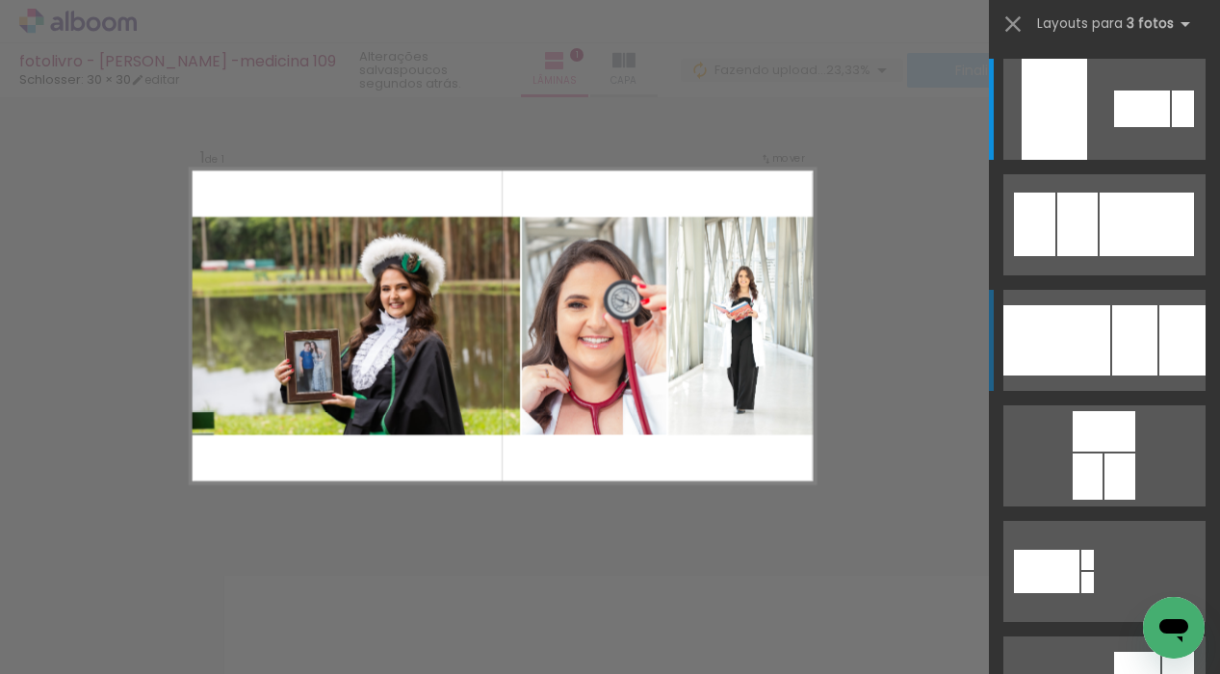
click at [1141, 341] on div at bounding box center [1134, 340] width 45 height 70
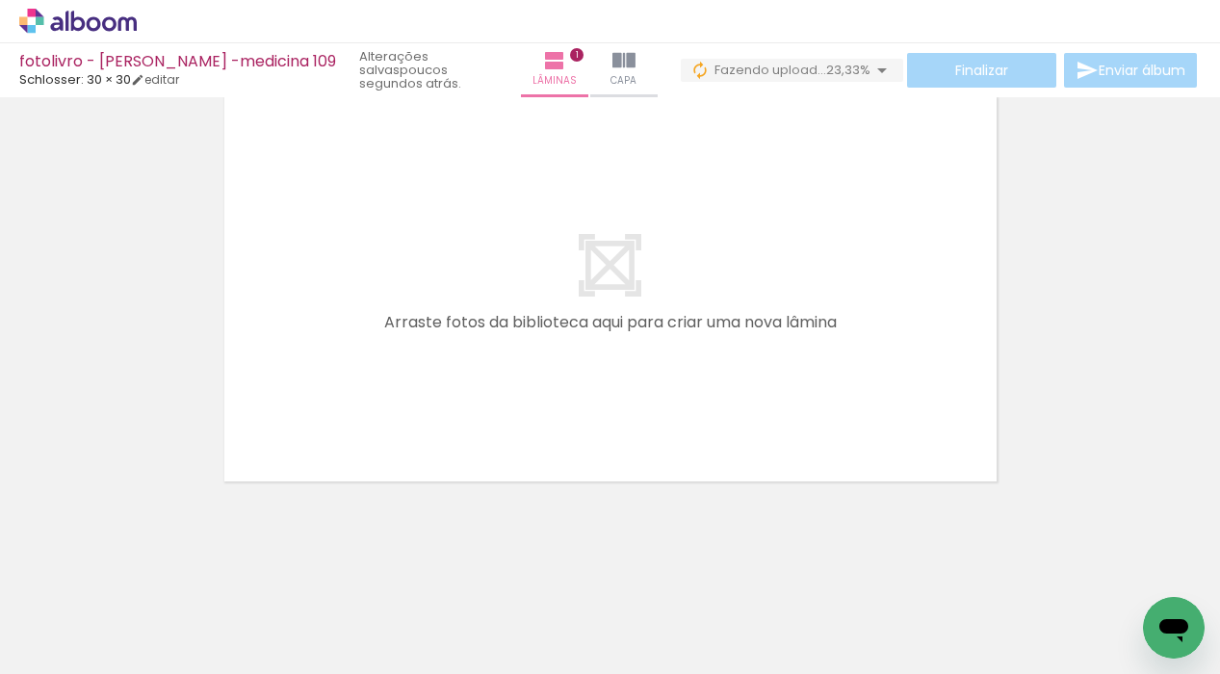
scroll to position [503, 0]
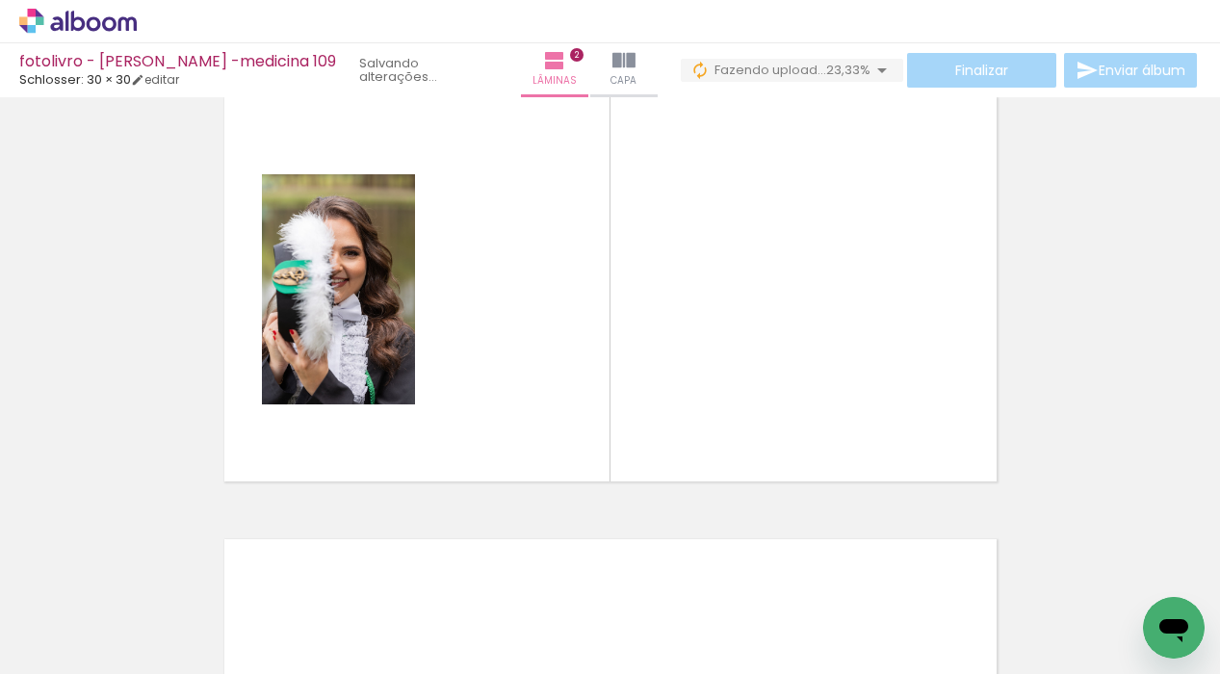
drag, startPoint x: 967, startPoint y: 623, endPoint x: 689, endPoint y: 423, distance: 342.9
click at [689, 423] on quentale-workspace at bounding box center [610, 337] width 1220 height 674
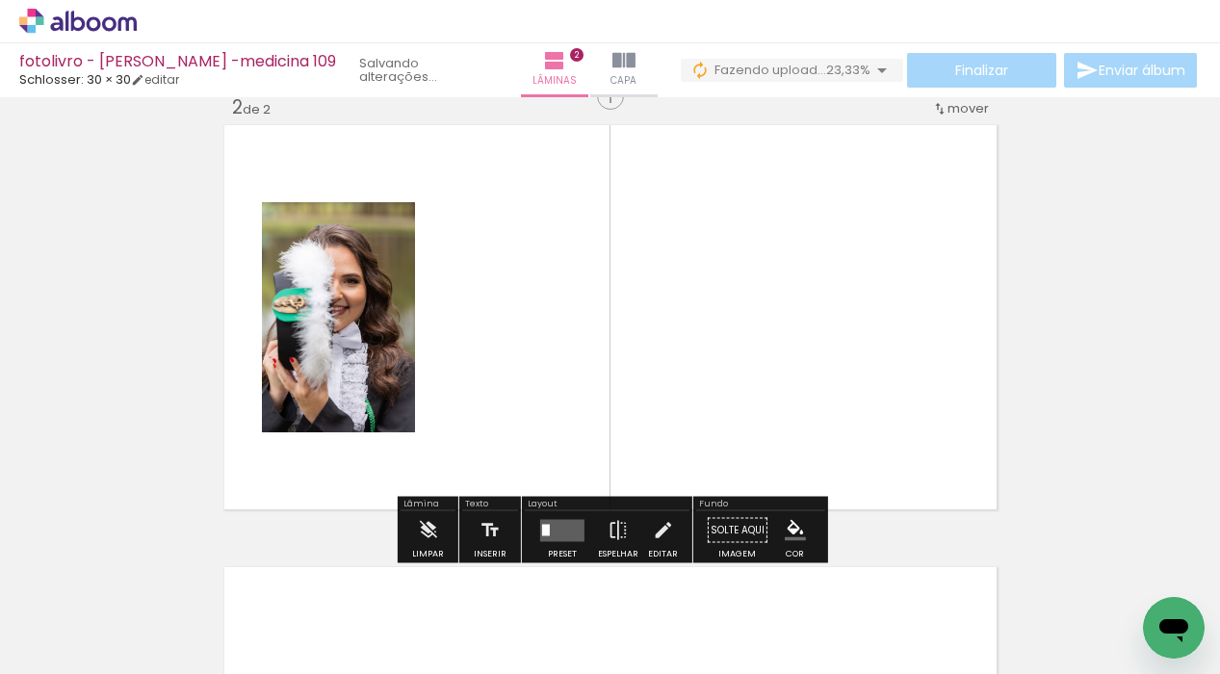
scroll to position [466, 0]
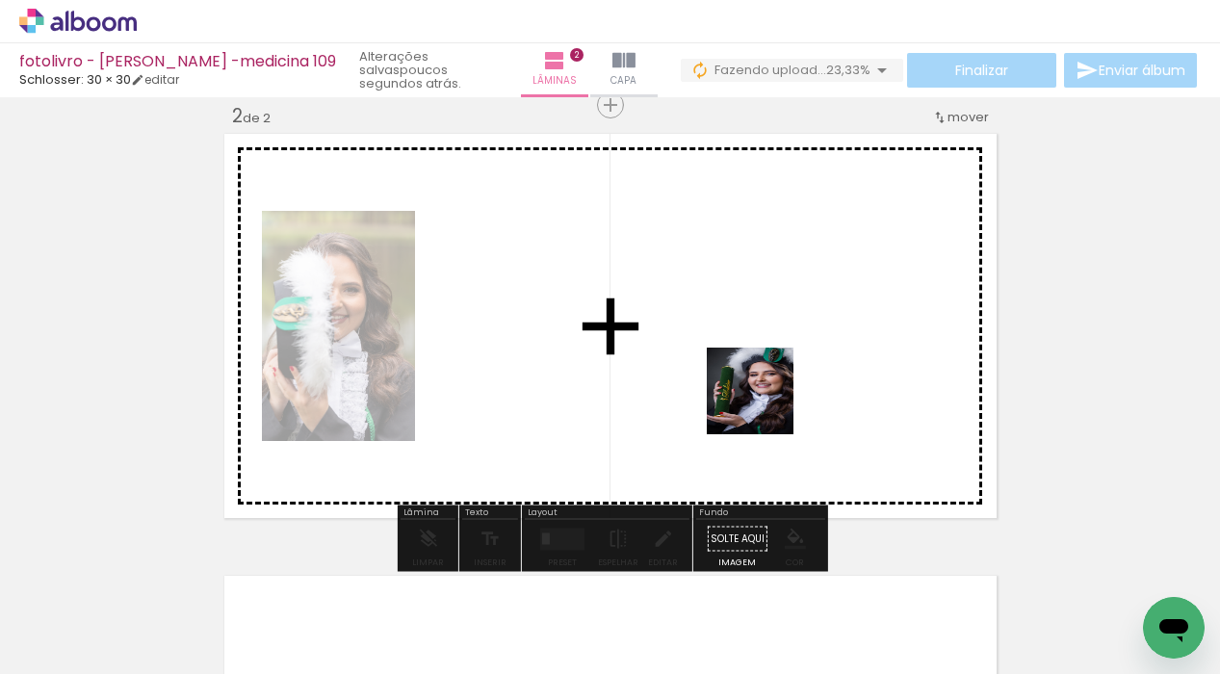
drag, startPoint x: 1157, startPoint y: 583, endPoint x: 629, endPoint y: 303, distance: 597.1
click at [629, 303] on quentale-workspace at bounding box center [610, 337] width 1220 height 674
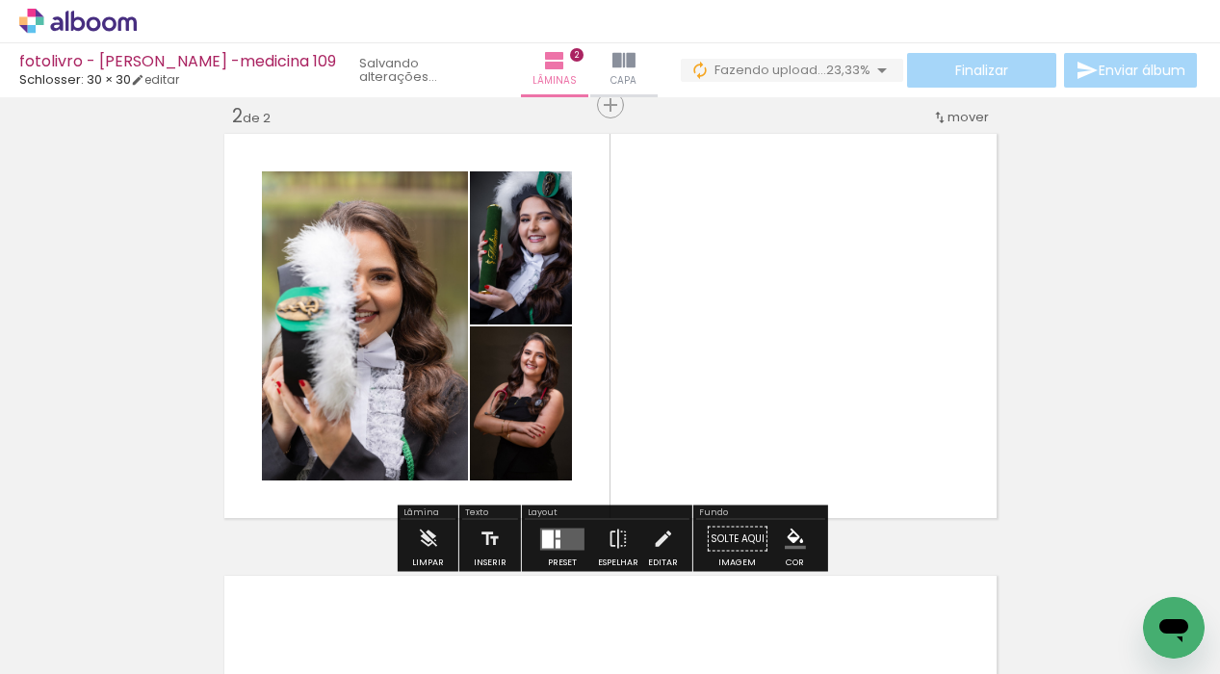
drag, startPoint x: 650, startPoint y: 616, endPoint x: 685, endPoint y: 358, distance: 260.4
click at [685, 358] on quentale-workspace at bounding box center [610, 337] width 1220 height 674
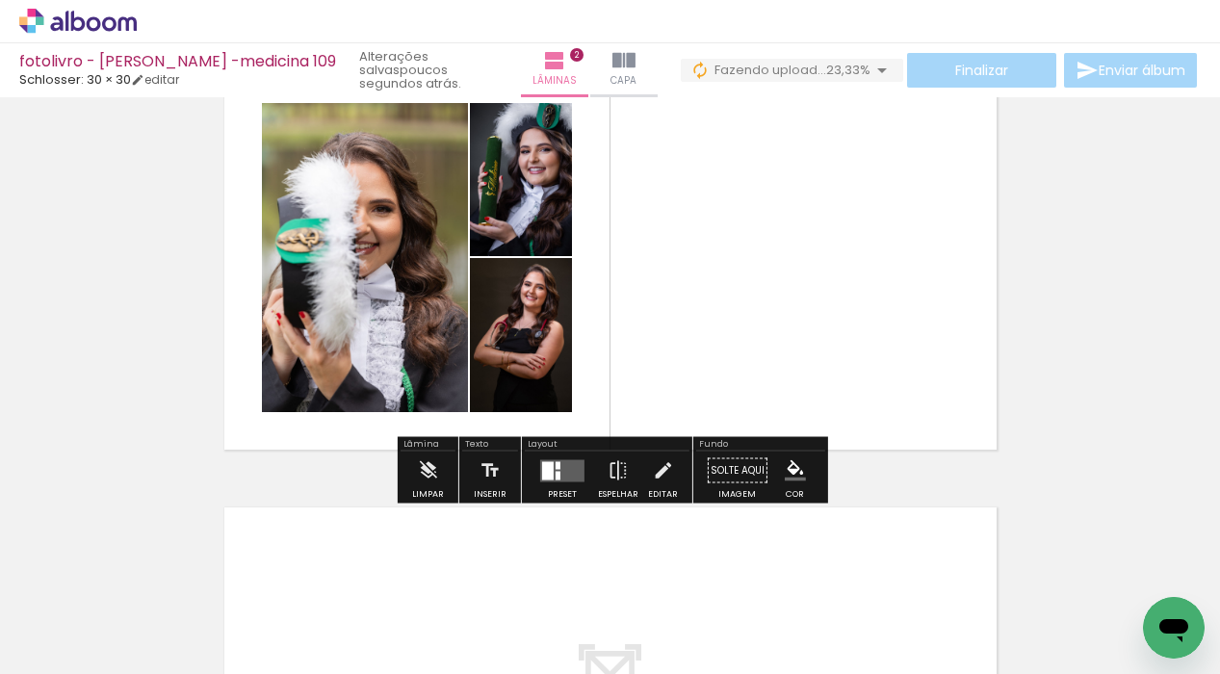
scroll to position [548, 0]
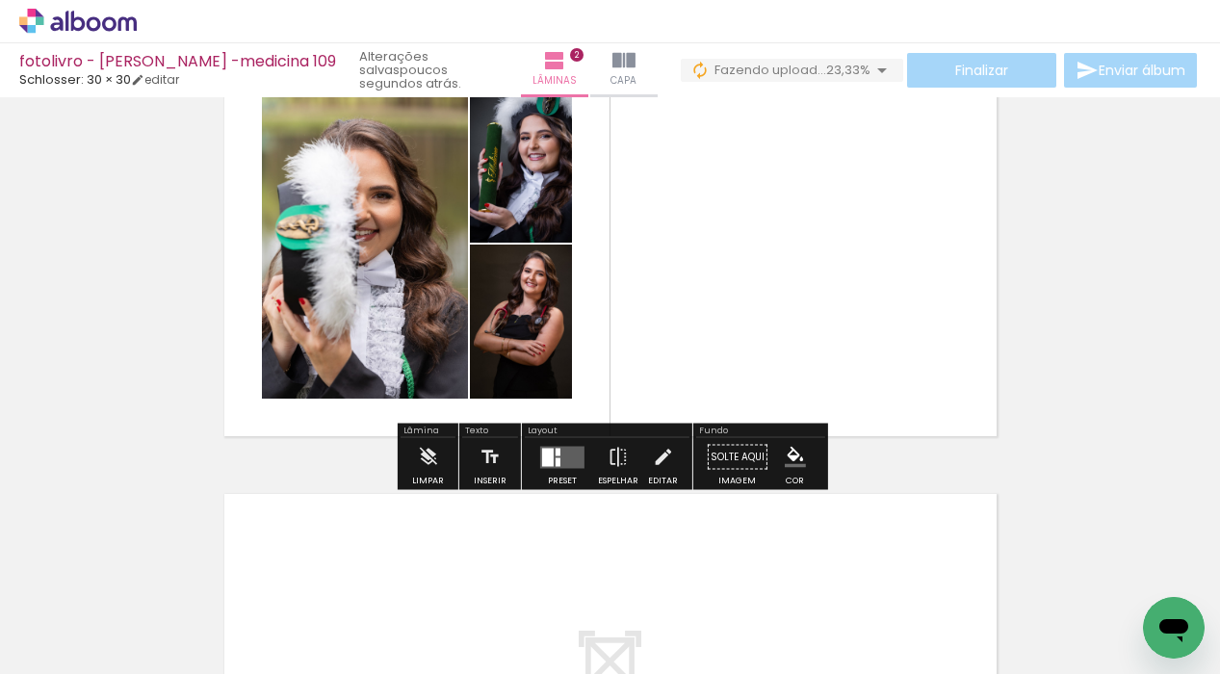
click at [556, 463] on div at bounding box center [558, 461] width 5 height 9
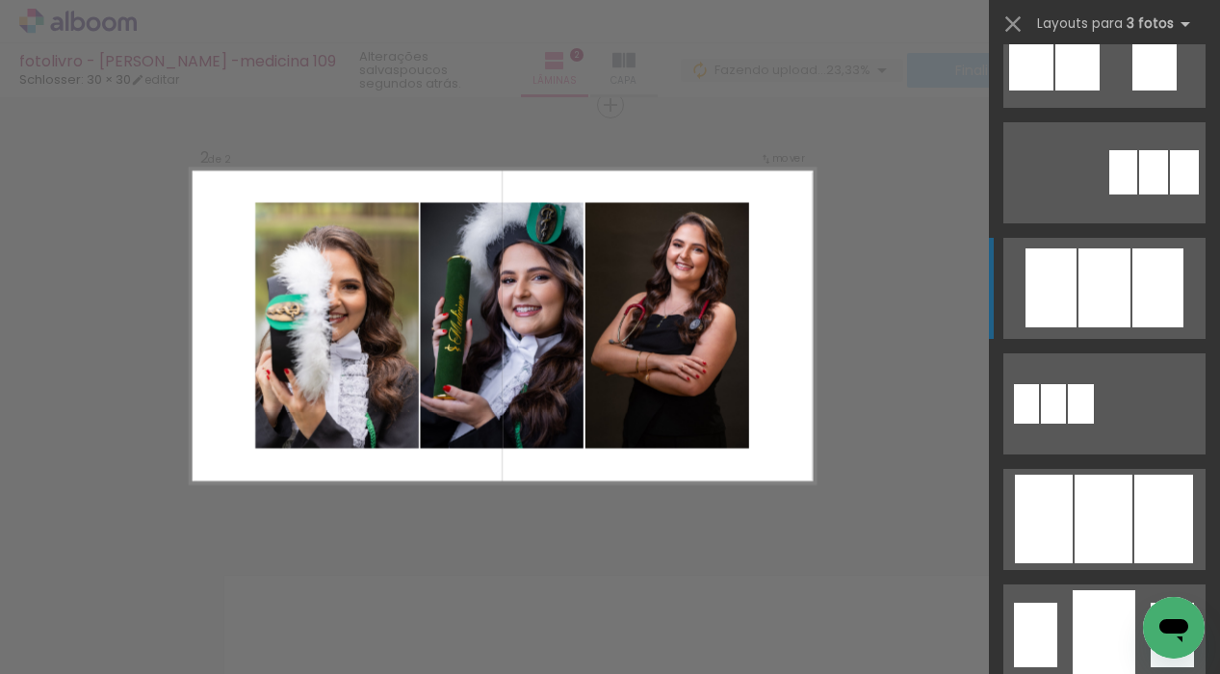
scroll to position [898, 0]
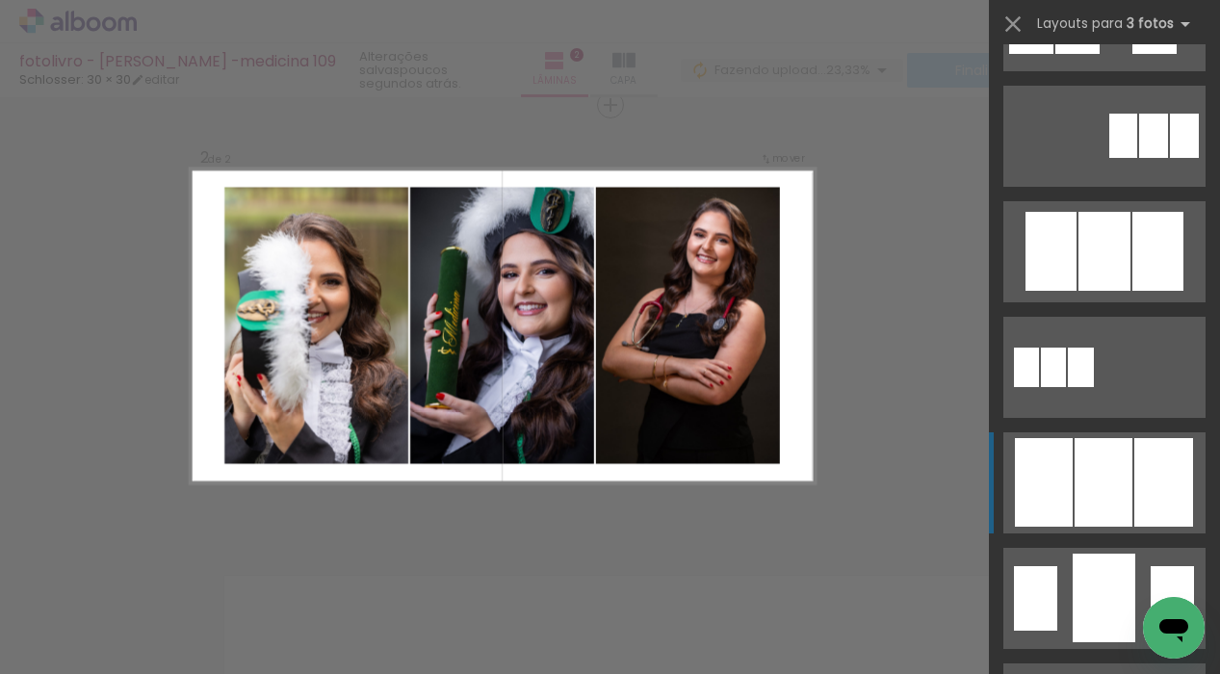
click at [1108, 465] on div at bounding box center [1104, 482] width 58 height 89
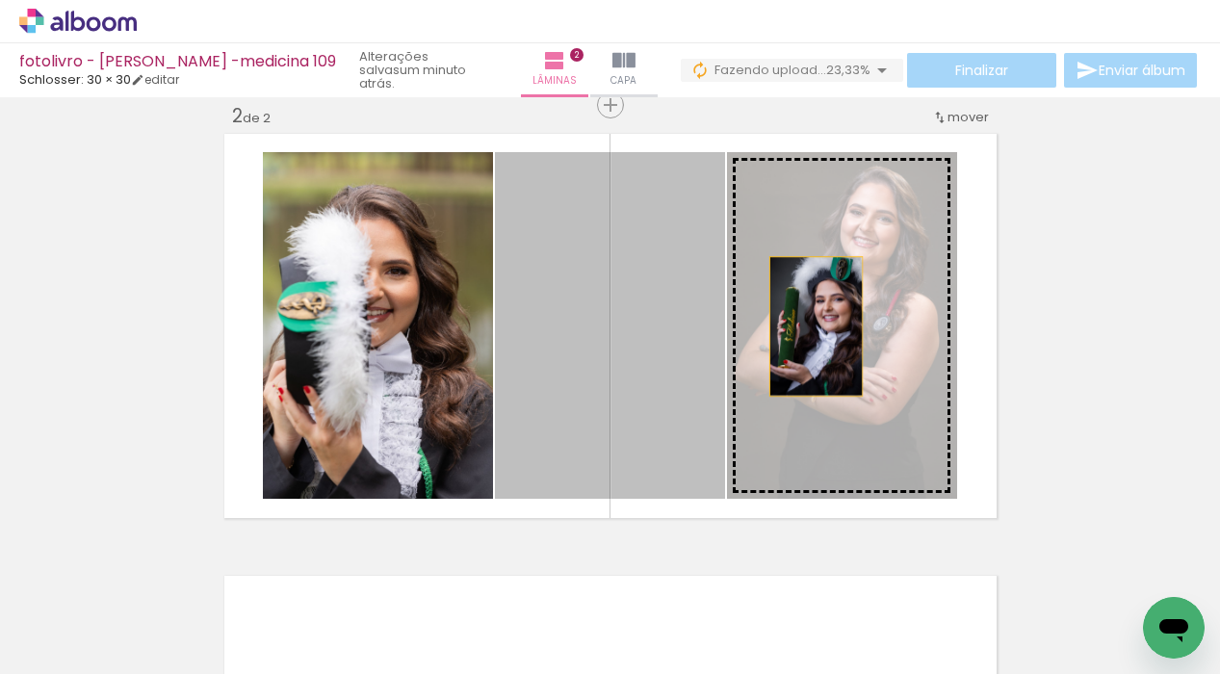
drag, startPoint x: 608, startPoint y: 326, endPoint x: 835, endPoint y: 326, distance: 227.3
click at [0, 0] on slot at bounding box center [0, 0] width 0 height 0
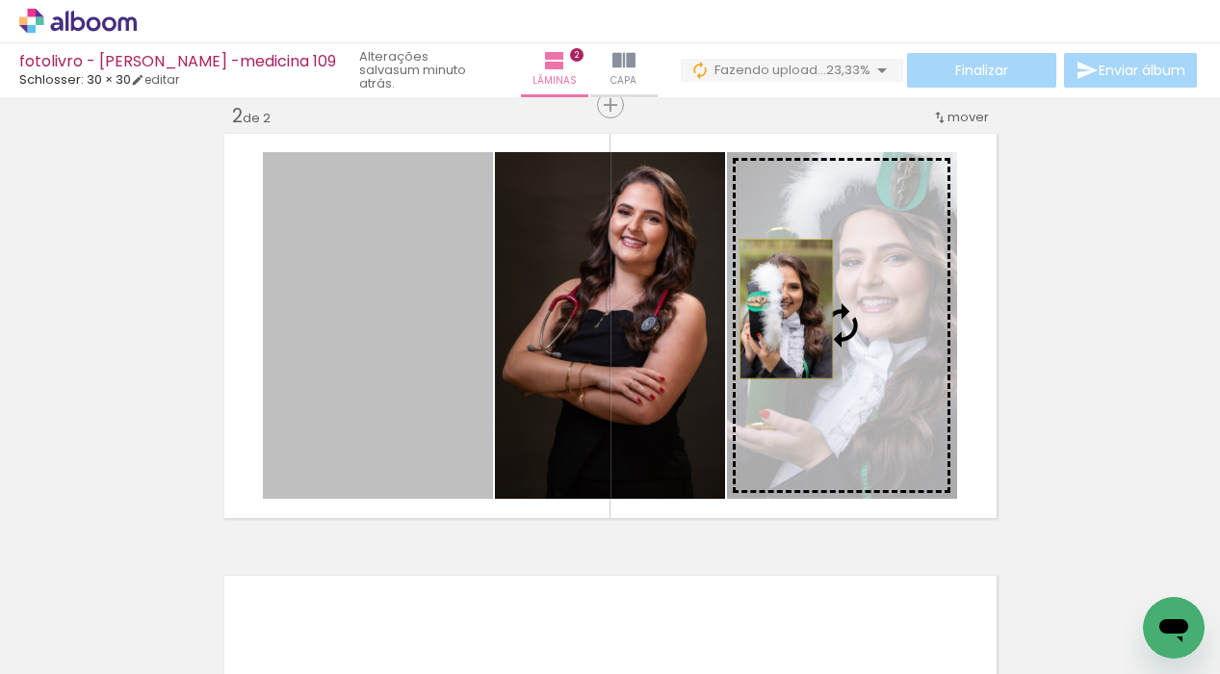
drag, startPoint x: 352, startPoint y: 302, endPoint x: 834, endPoint y: 315, distance: 482.7
click at [0, 0] on slot at bounding box center [0, 0] width 0 height 0
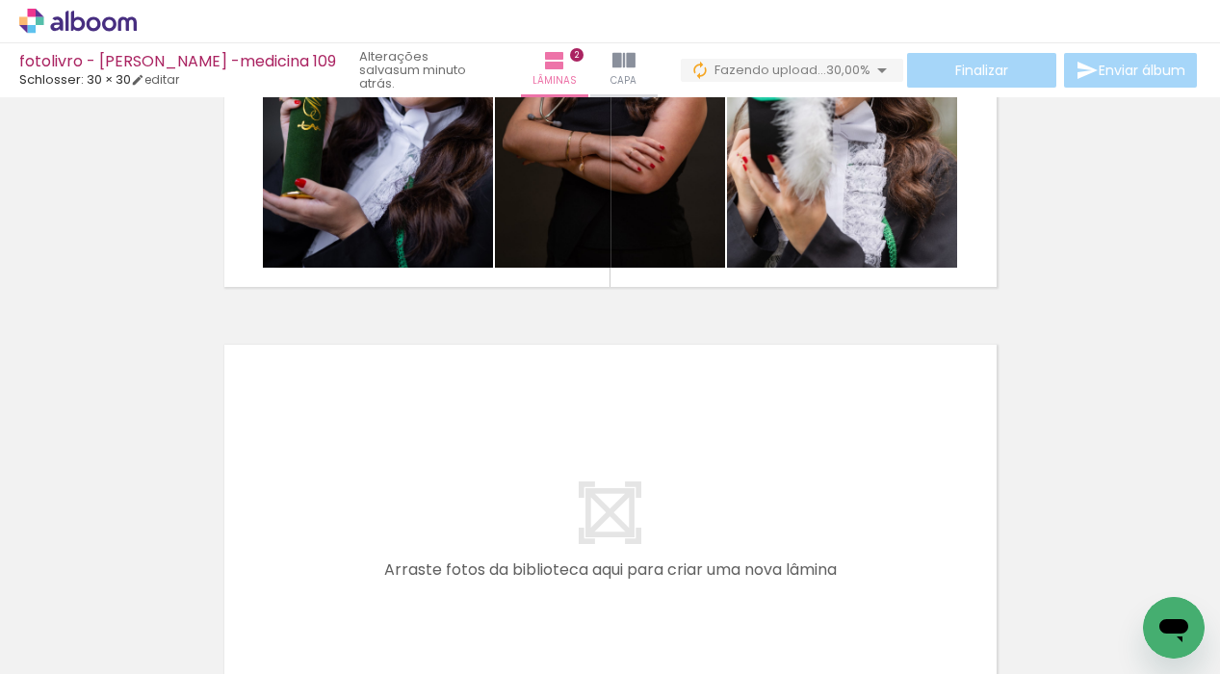
scroll to position [0, 2160]
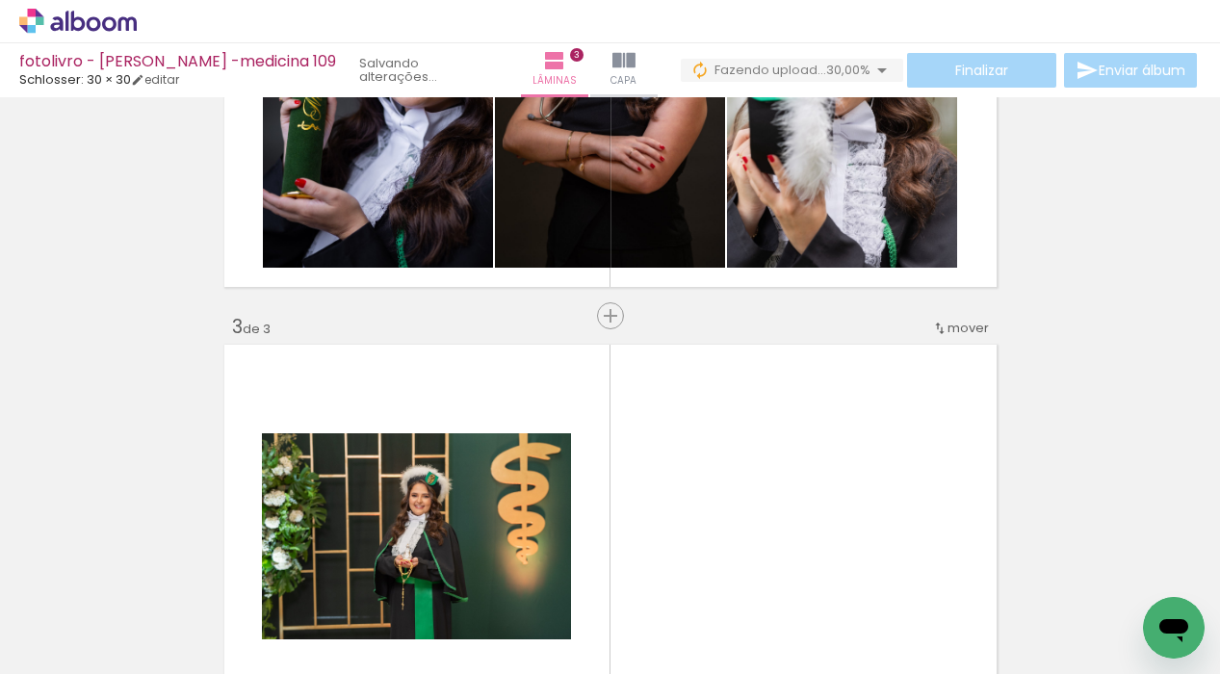
drag, startPoint x: 833, startPoint y: 615, endPoint x: 734, endPoint y: 471, distance: 175.2
click at [734, 471] on quentale-workspace at bounding box center [610, 337] width 1220 height 674
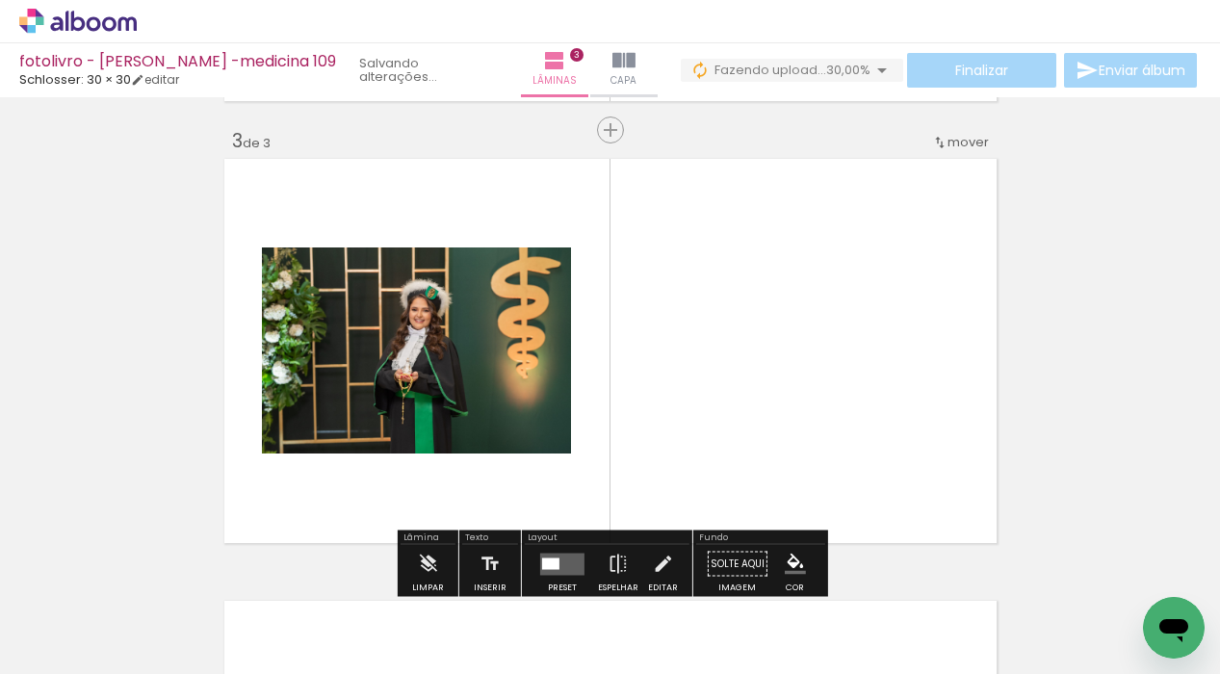
scroll to position [908, 0]
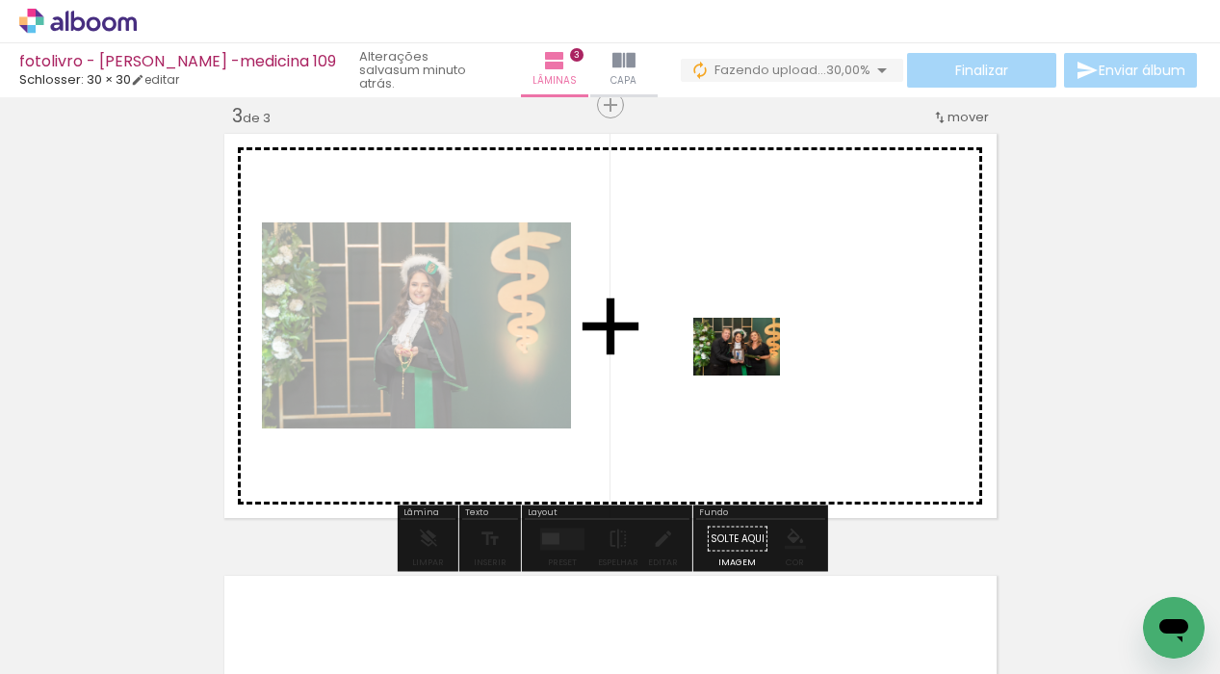
click at [746, 370] on quentale-workspace at bounding box center [610, 337] width 1220 height 674
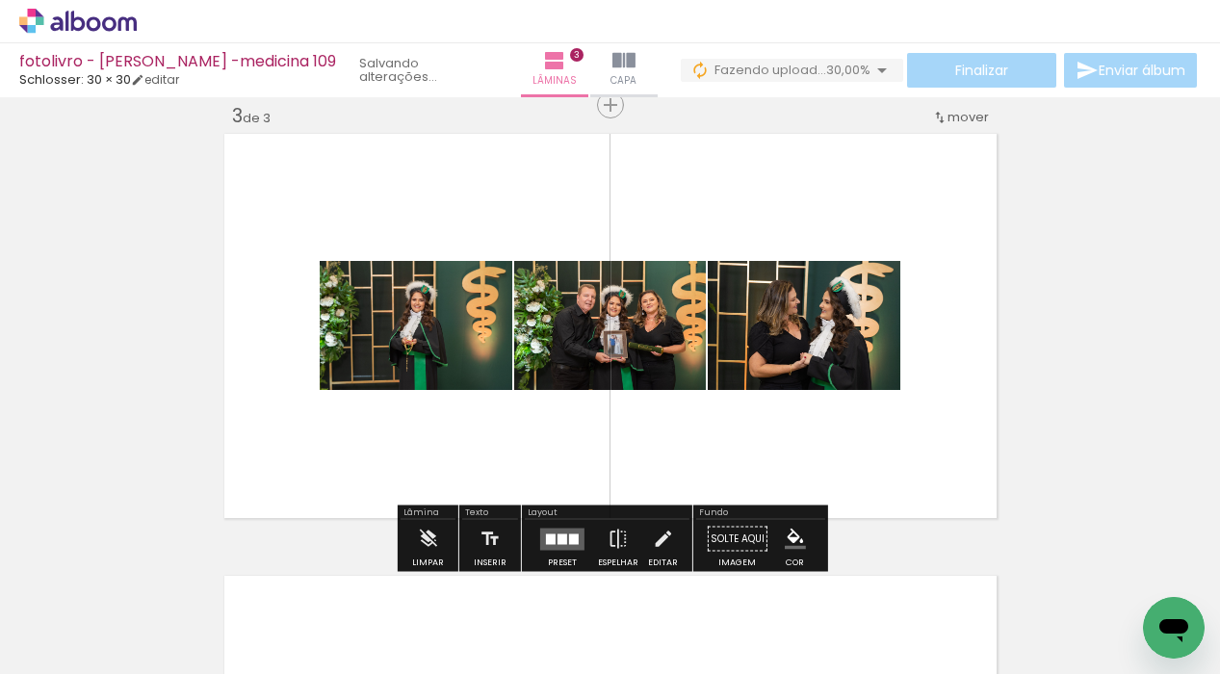
drag, startPoint x: 540, startPoint y: 623, endPoint x: 718, endPoint y: 388, distance: 294.9
click at [718, 388] on quentale-workspace at bounding box center [610, 337] width 1220 height 674
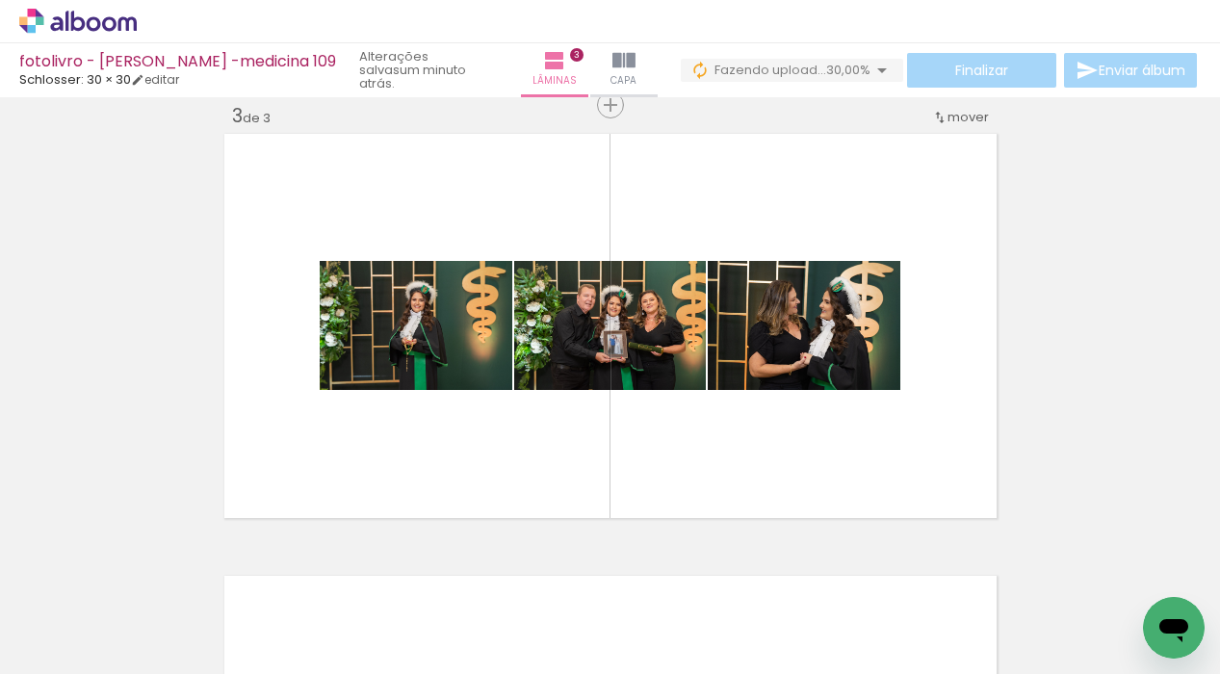
scroll to position [0, 521]
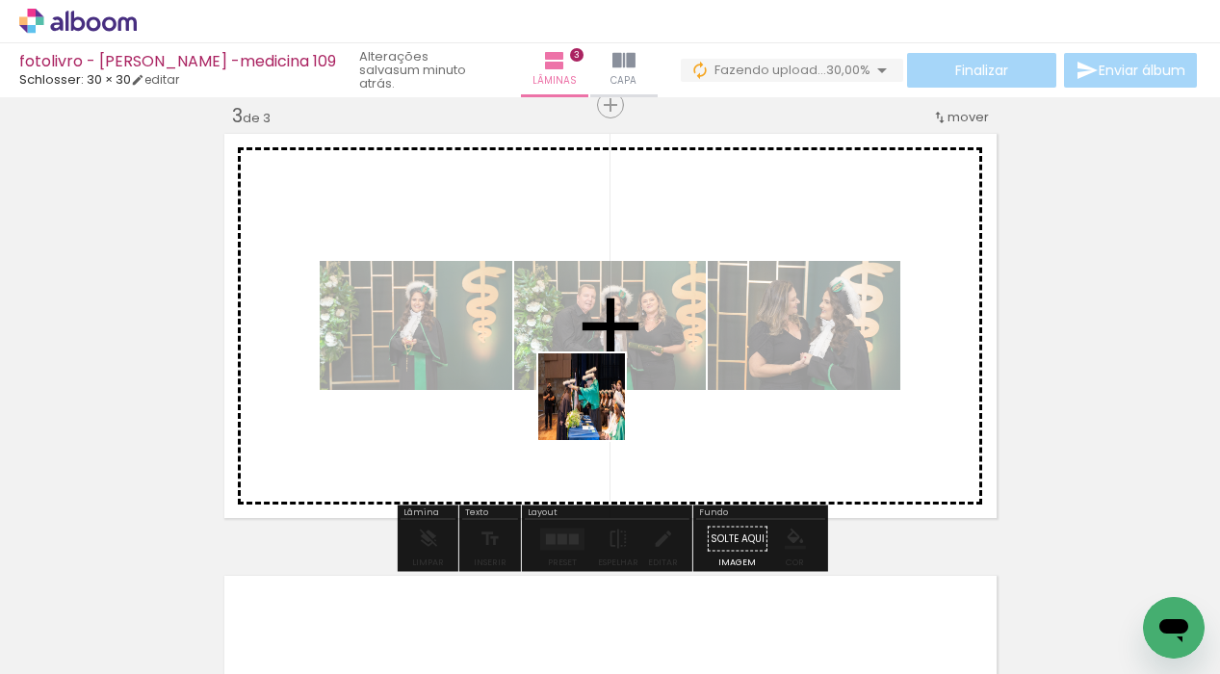
drag, startPoint x: 554, startPoint y: 624, endPoint x: 596, endPoint y: 343, distance: 284.4
click at [596, 343] on quentale-workspace at bounding box center [610, 337] width 1220 height 674
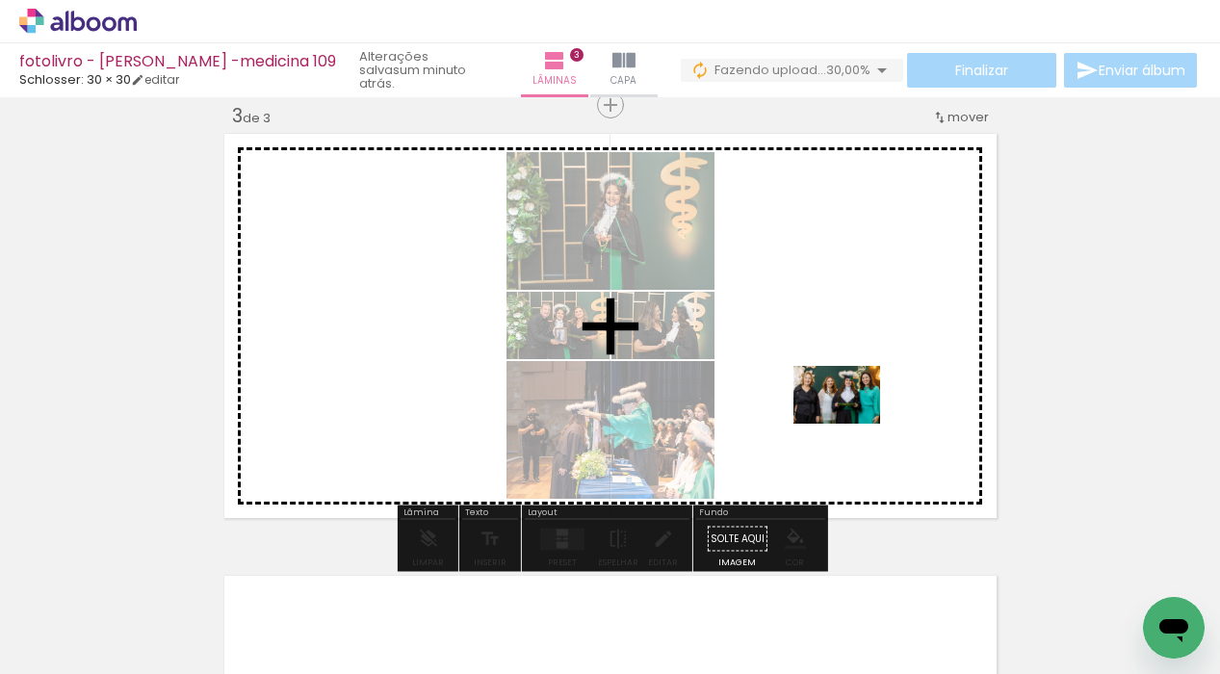
click at [850, 423] on quentale-workspace at bounding box center [610, 337] width 1220 height 674
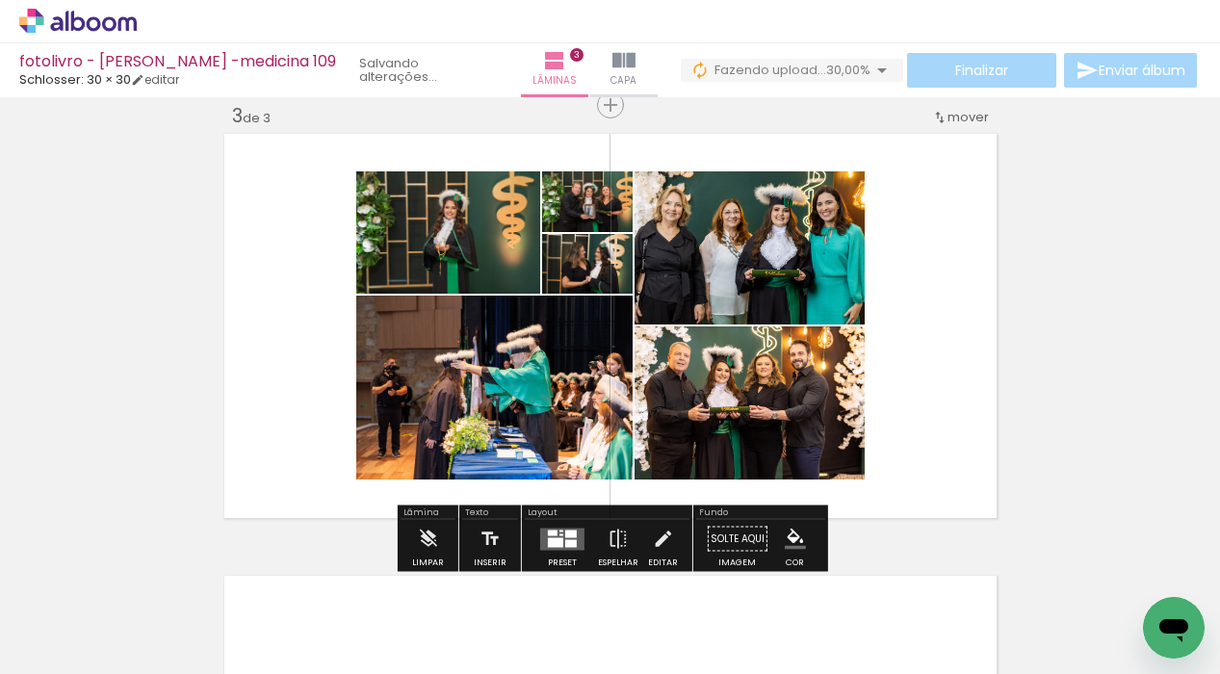
drag, startPoint x: 876, startPoint y: 632, endPoint x: 823, endPoint y: 429, distance: 210.0
click at [823, 429] on quentale-workspace at bounding box center [610, 337] width 1220 height 674
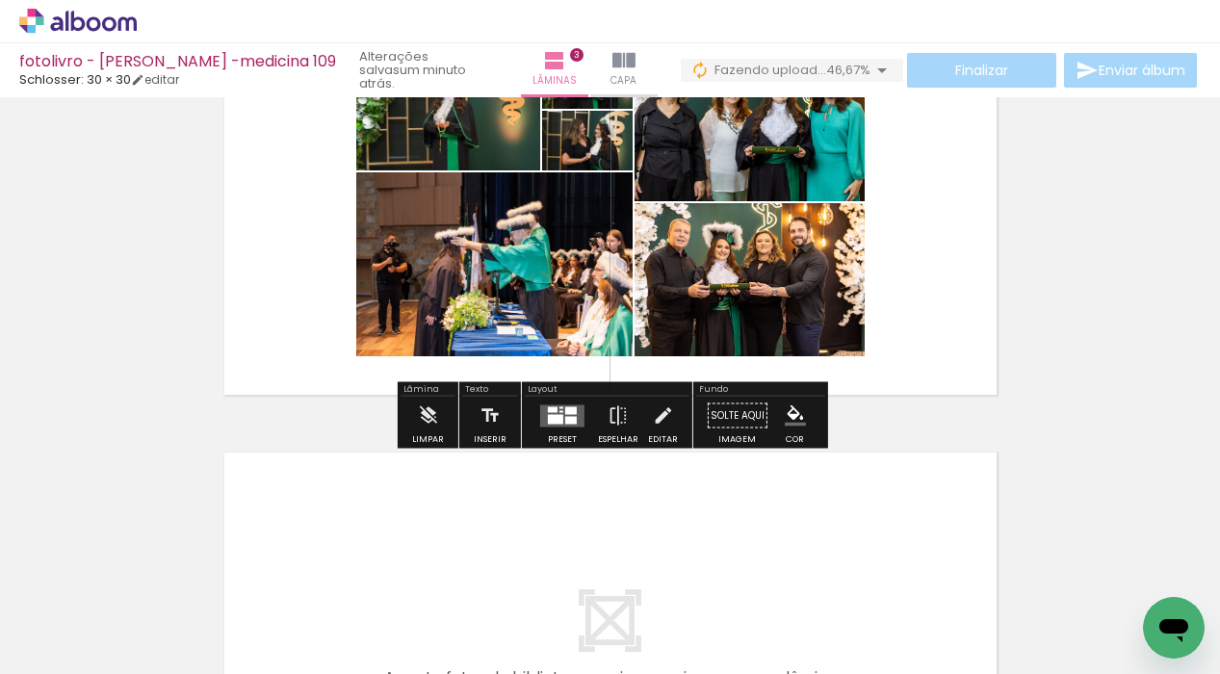
scroll to position [1032, 0]
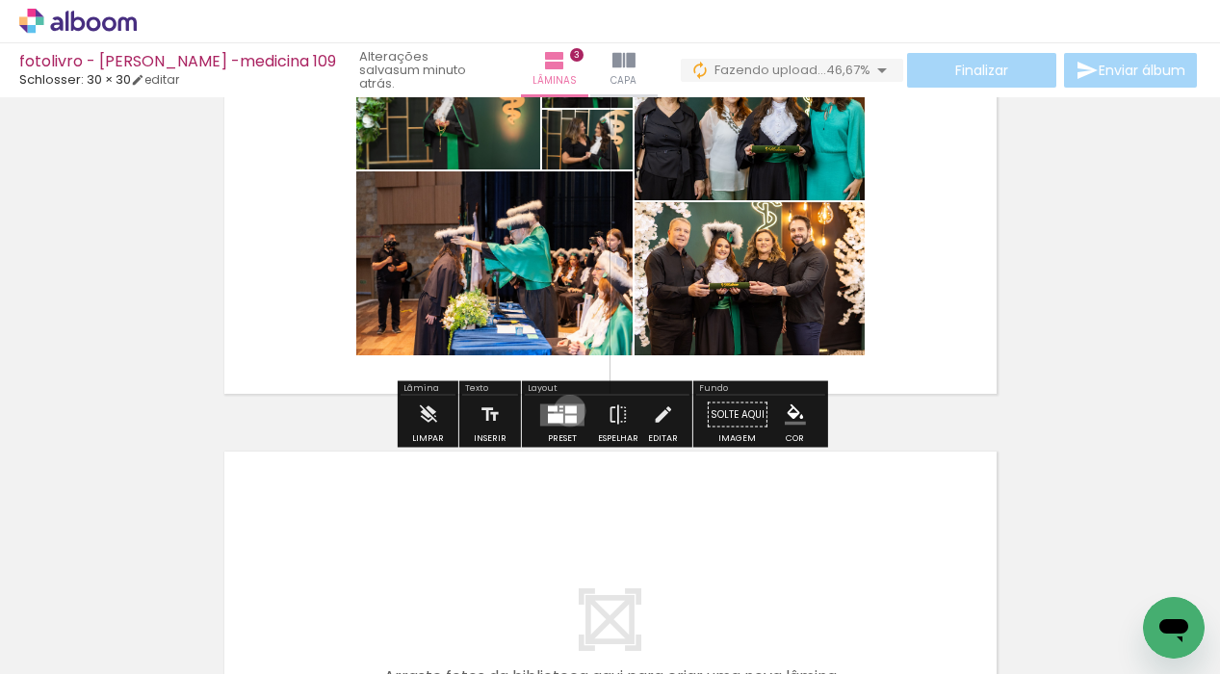
click at [565, 410] on div at bounding box center [571, 409] width 12 height 8
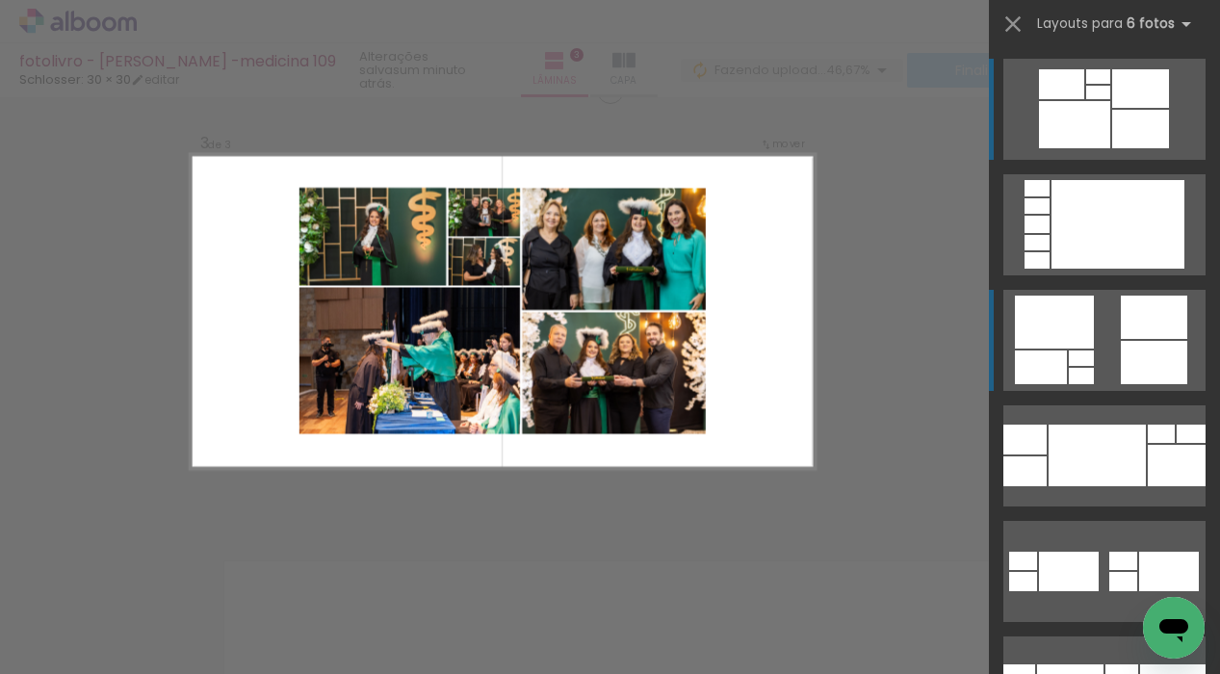
scroll to position [908, 0]
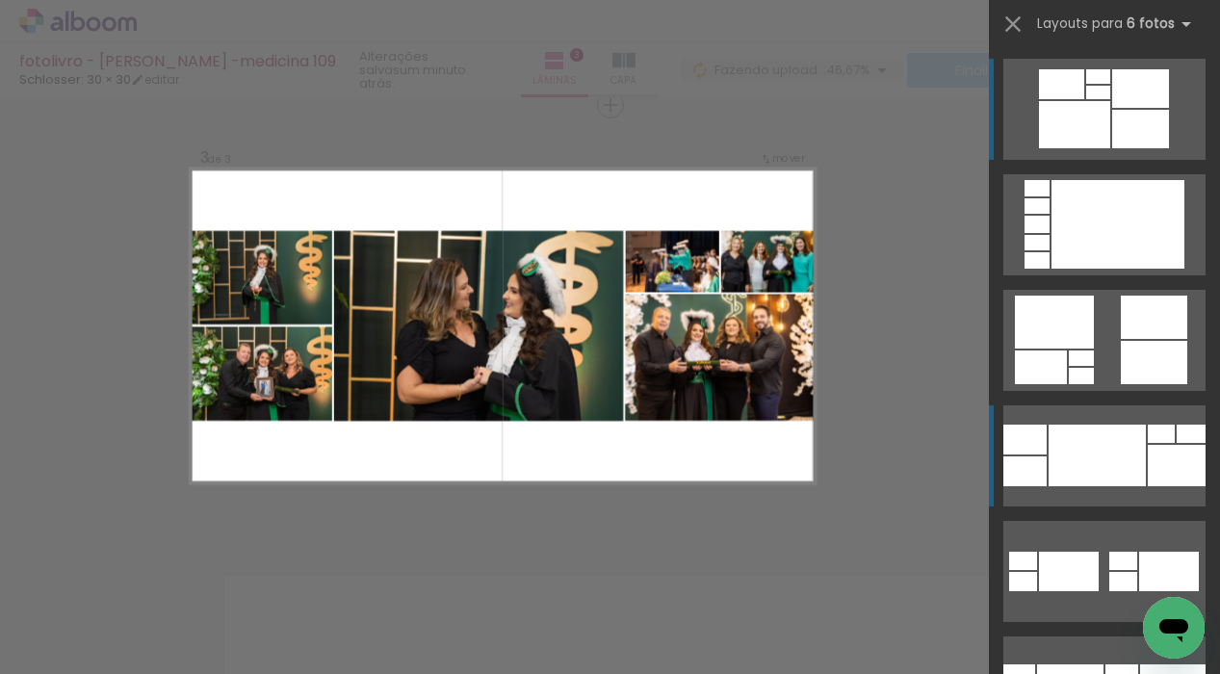
click at [1086, 440] on div at bounding box center [1097, 456] width 97 height 62
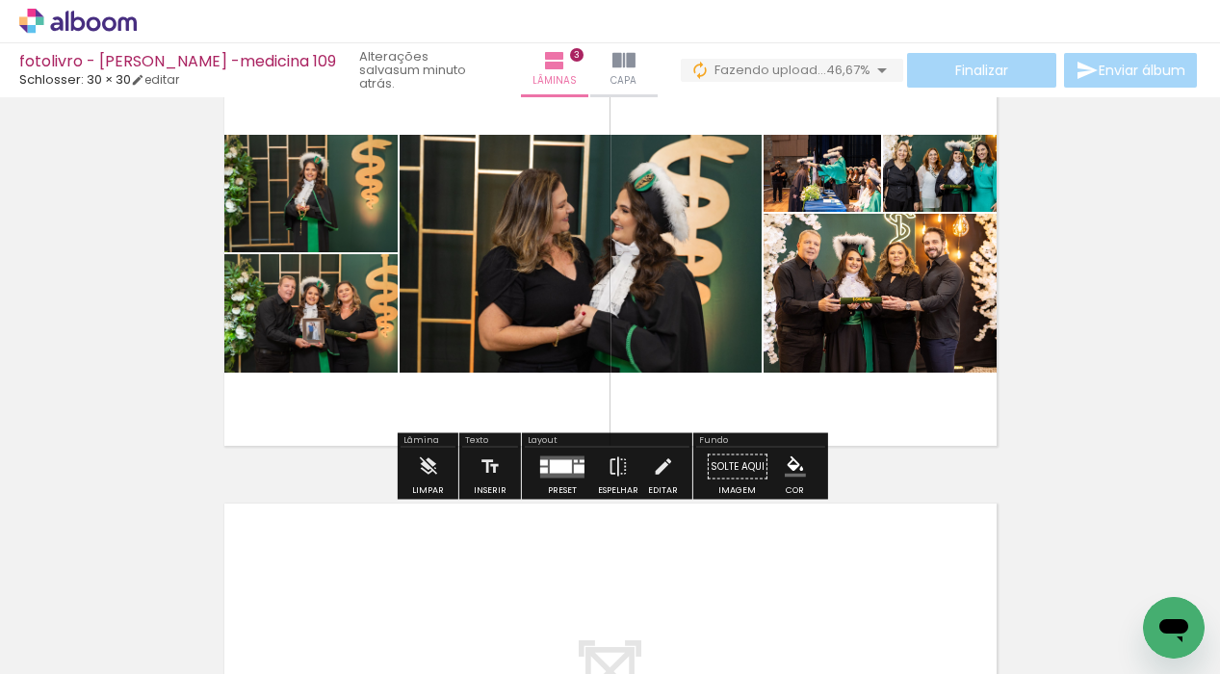
scroll to position [954, 0]
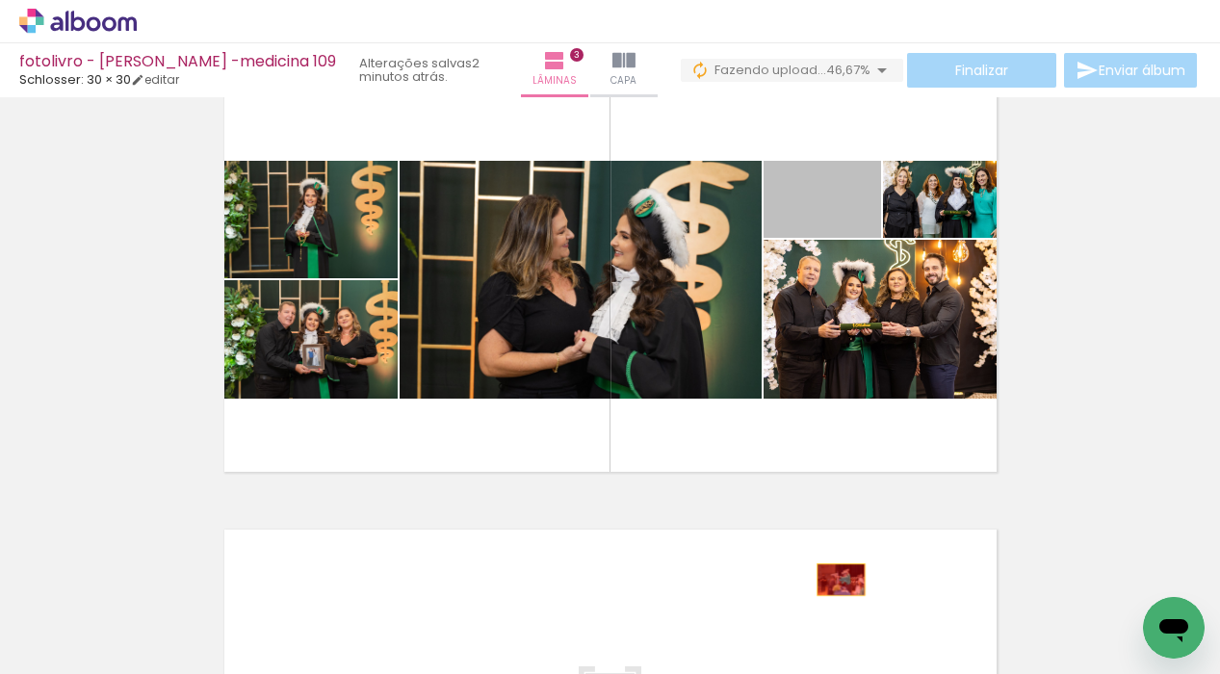
drag, startPoint x: 858, startPoint y: 223, endPoint x: 841, endPoint y: 580, distance: 356.8
click at [841, 580] on quentale-workspace at bounding box center [610, 337] width 1220 height 674
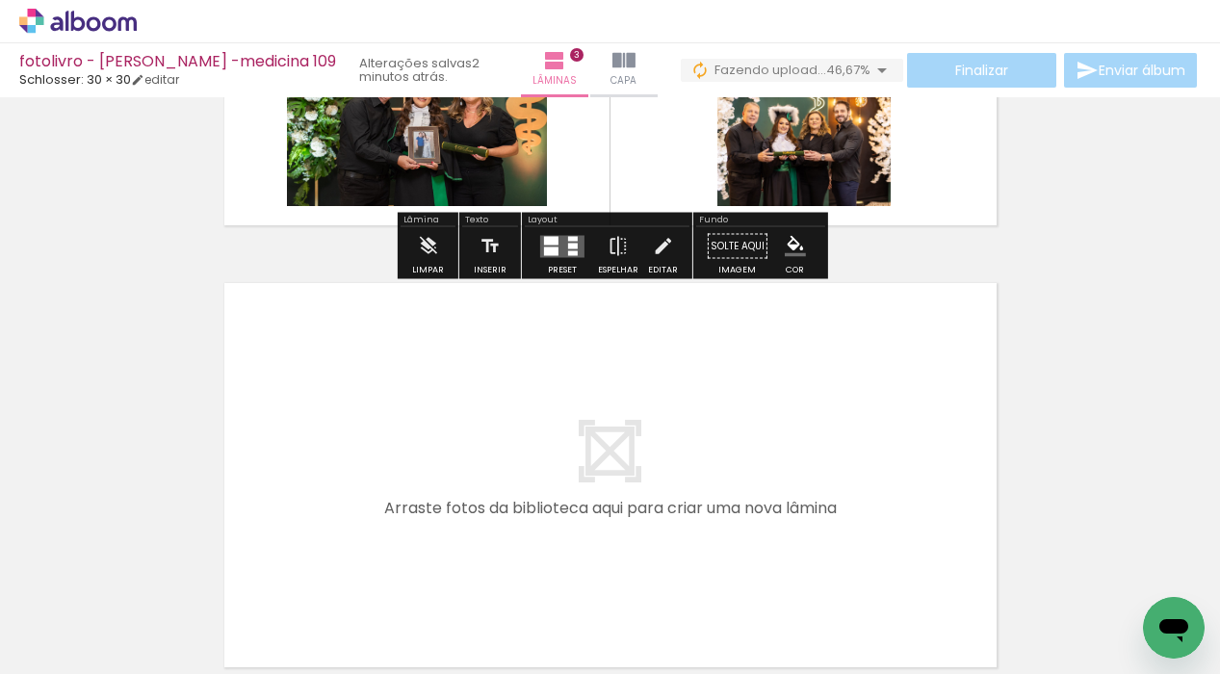
scroll to position [1108, 0]
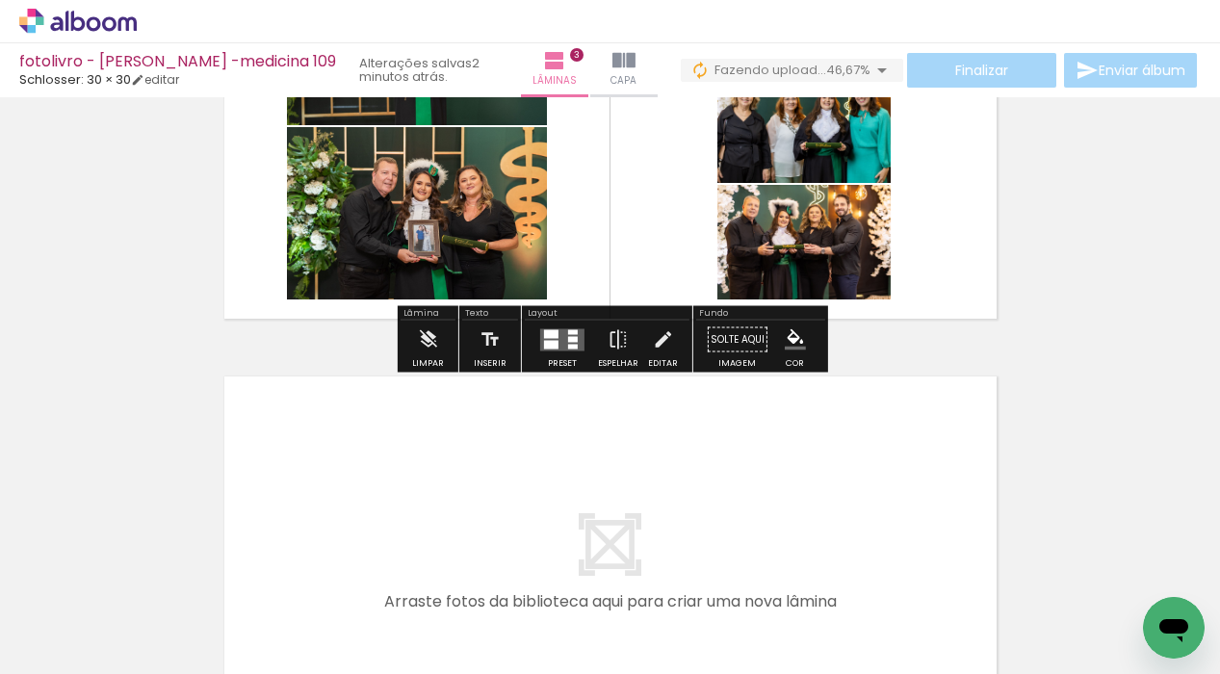
click at [568, 346] on div at bounding box center [573, 346] width 10 height 5
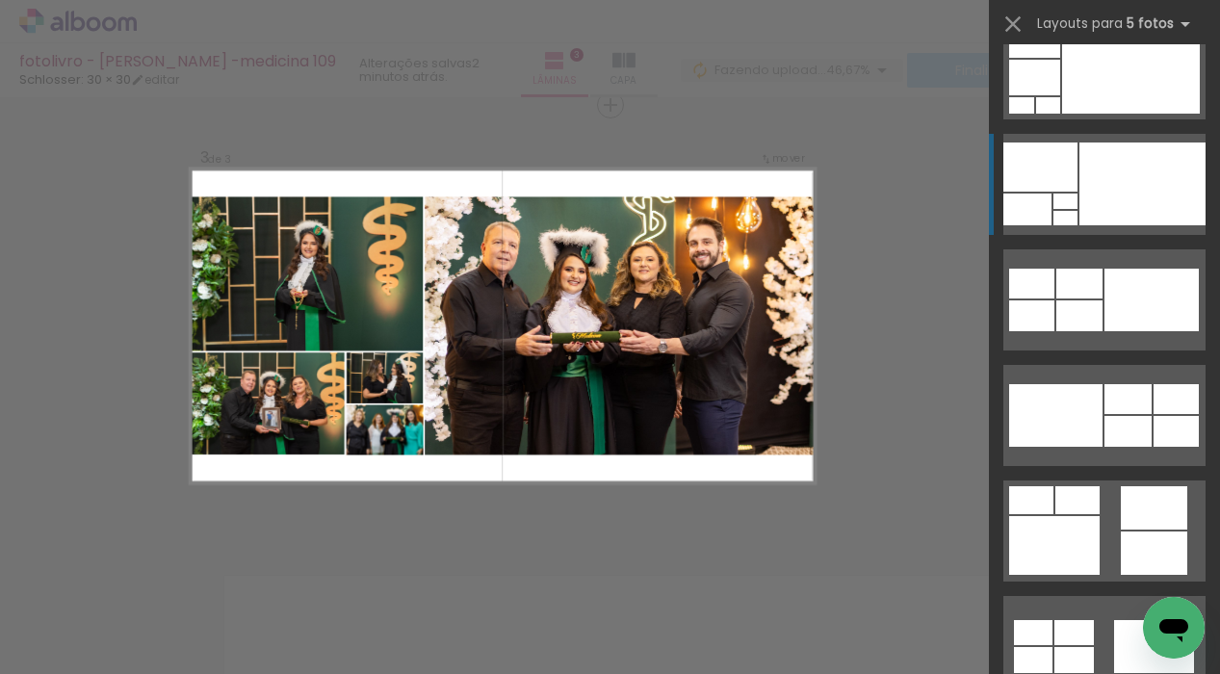
scroll to position [619, 0]
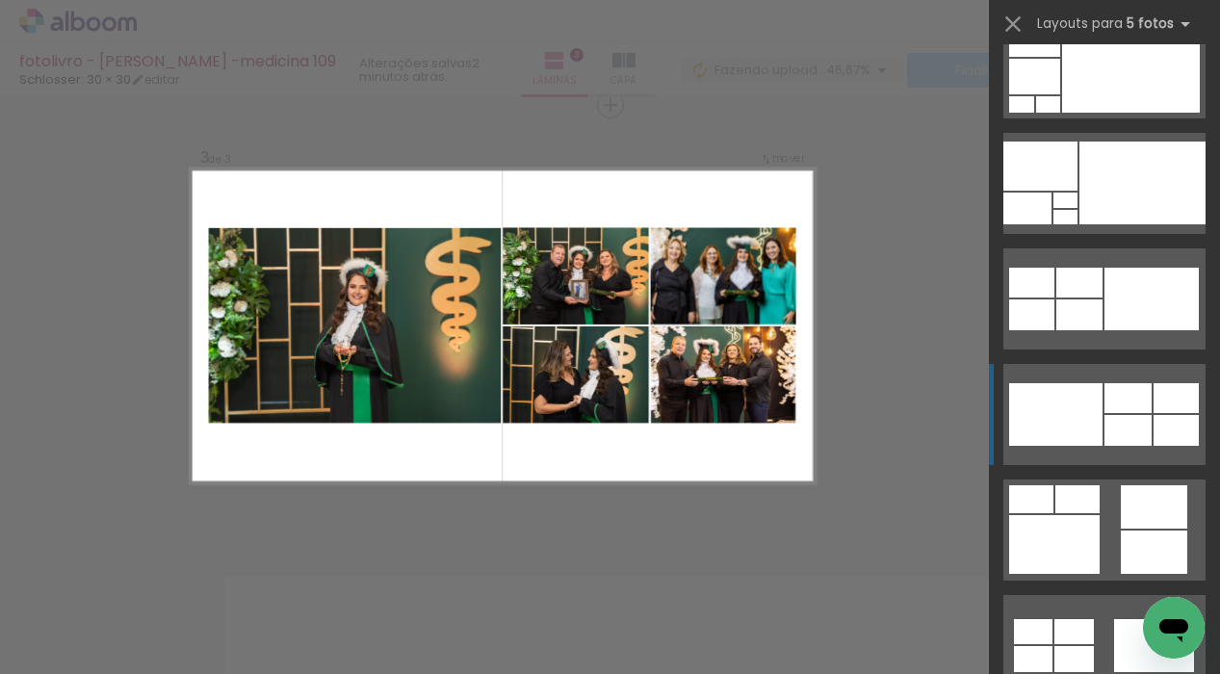
click at [1120, 419] on div at bounding box center [1128, 430] width 47 height 31
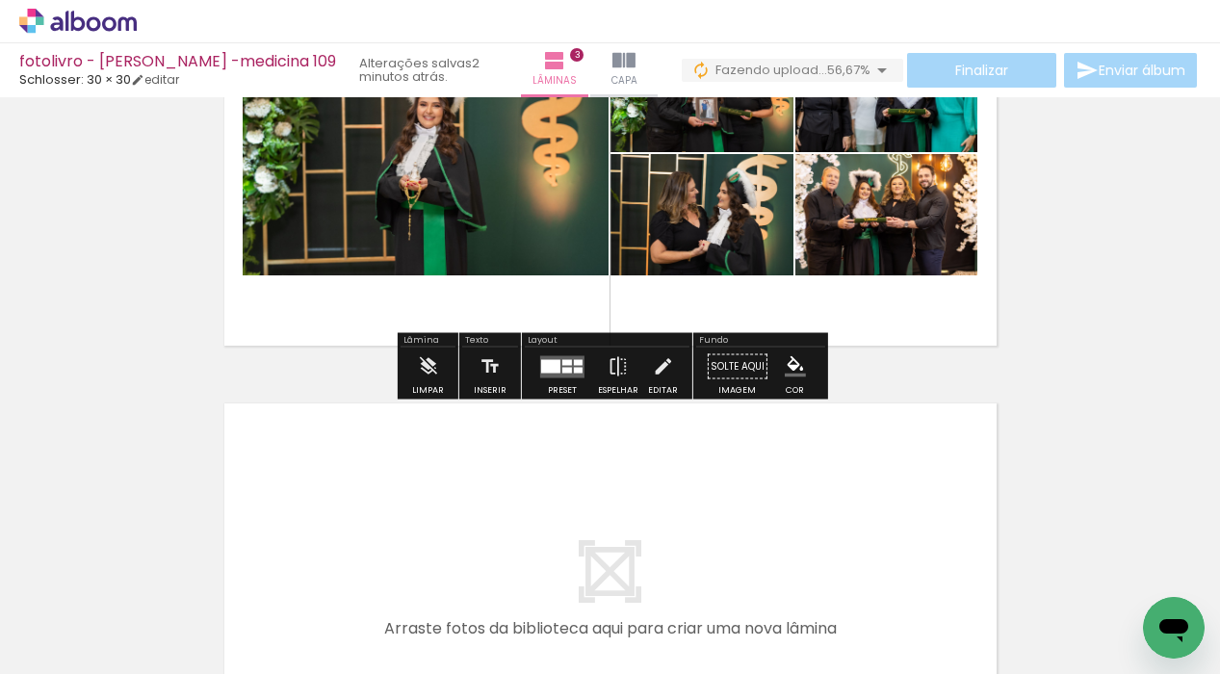
scroll to position [1083, 0]
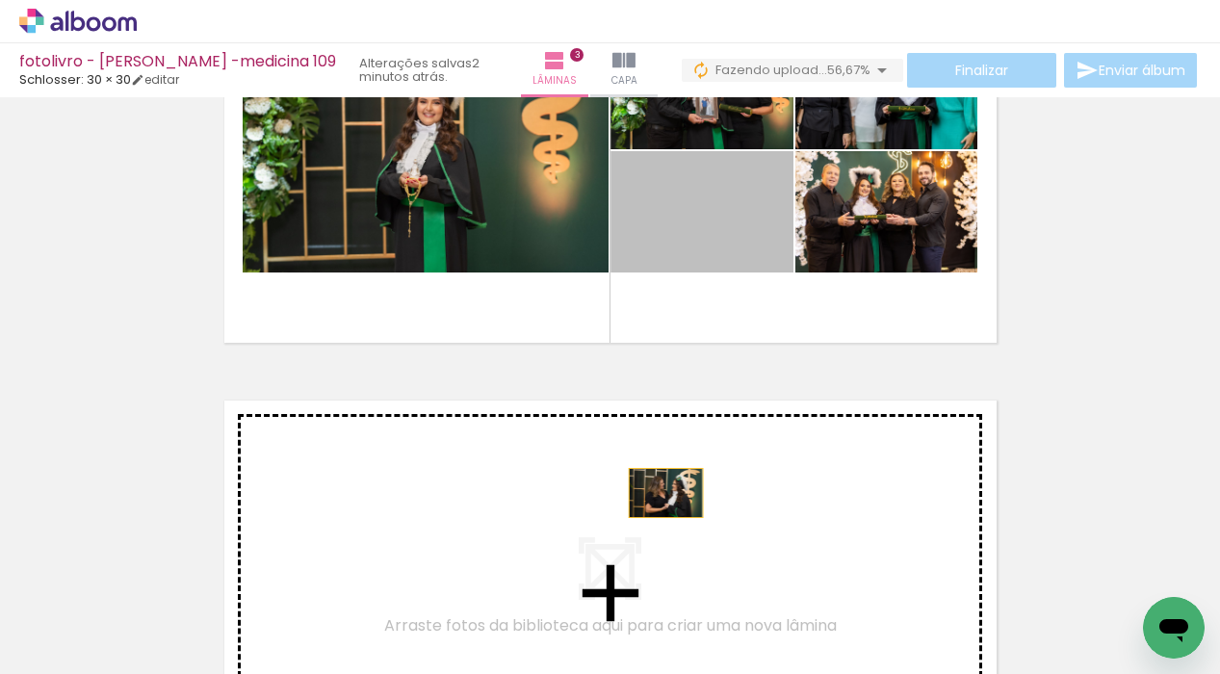
drag, startPoint x: 728, startPoint y: 243, endPoint x: 661, endPoint y: 509, distance: 275.2
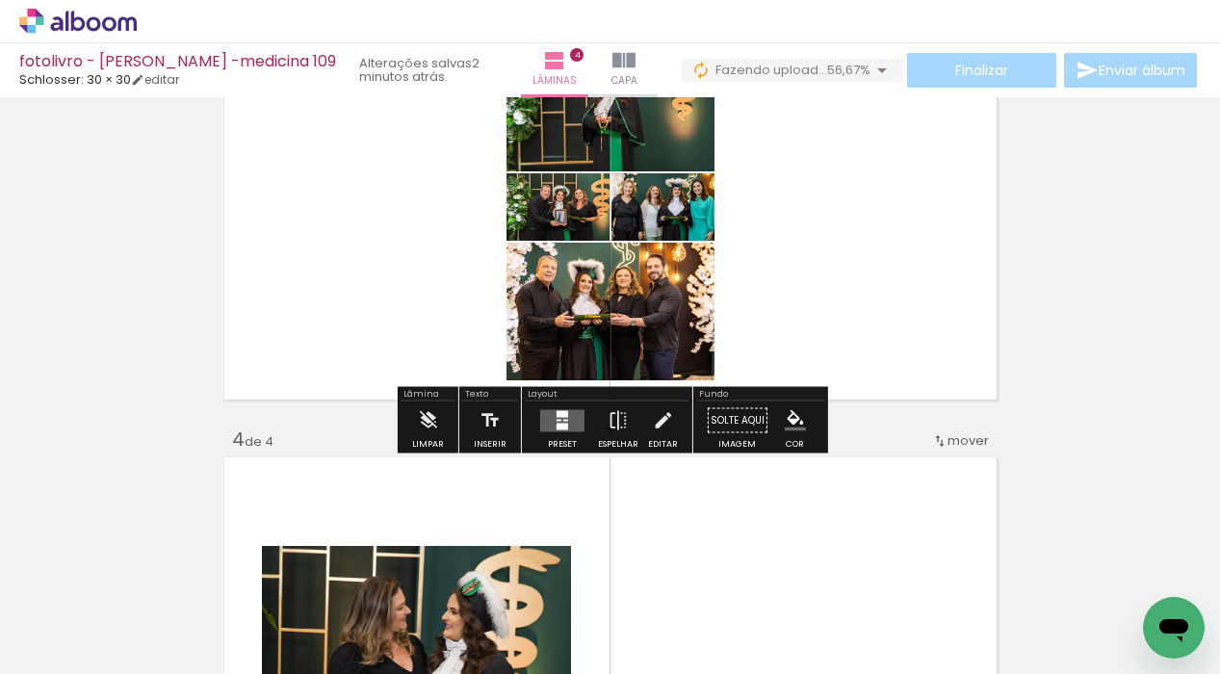
scroll to position [1026, 0]
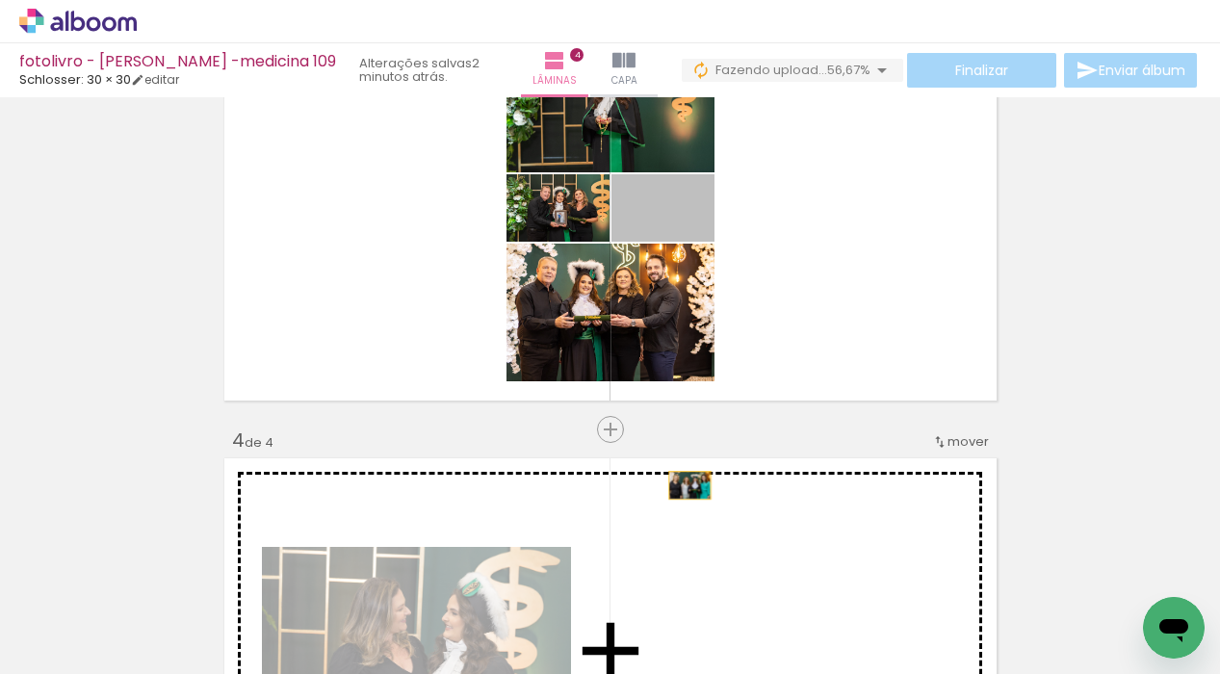
drag, startPoint x: 701, startPoint y: 219, endPoint x: 689, endPoint y: 532, distance: 313.2
click at [689, 532] on div "Inserir lâmina 1 de 4 Inserir lâmina 2 de 4 Inserir lâmina 3 de 4 Inserir lâmin…" at bounding box center [610, 183] width 1220 height 2211
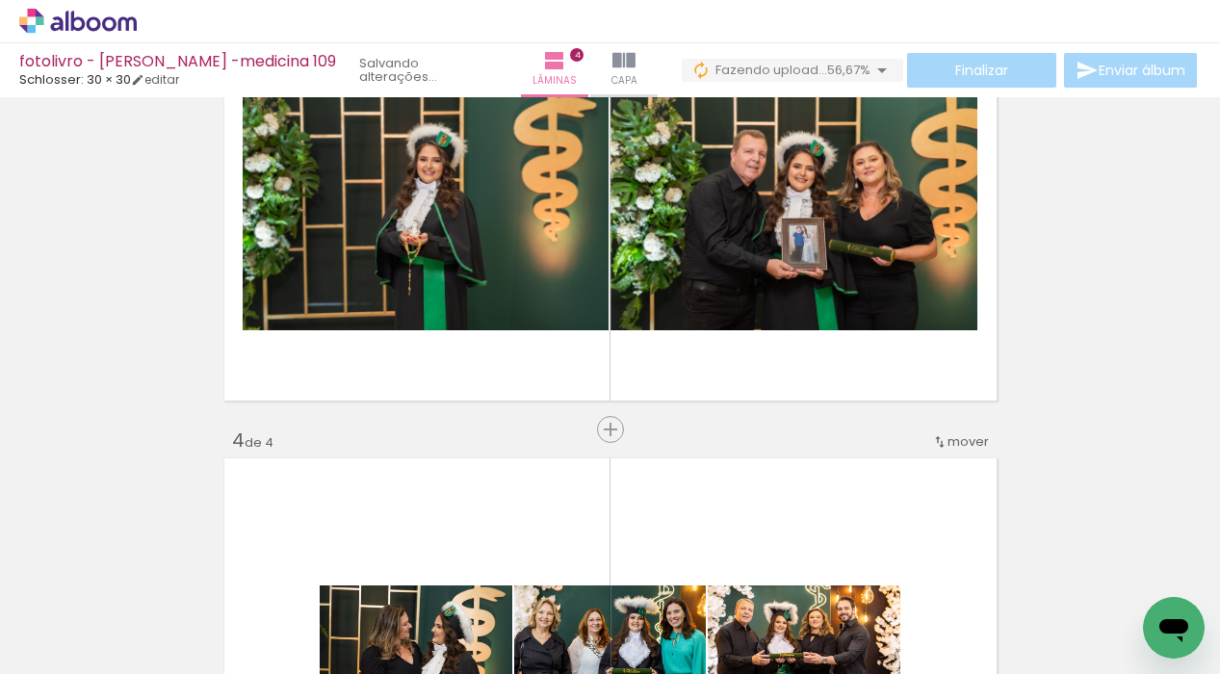
drag, startPoint x: 799, startPoint y: 247, endPoint x: 745, endPoint y: 541, distance: 299.6
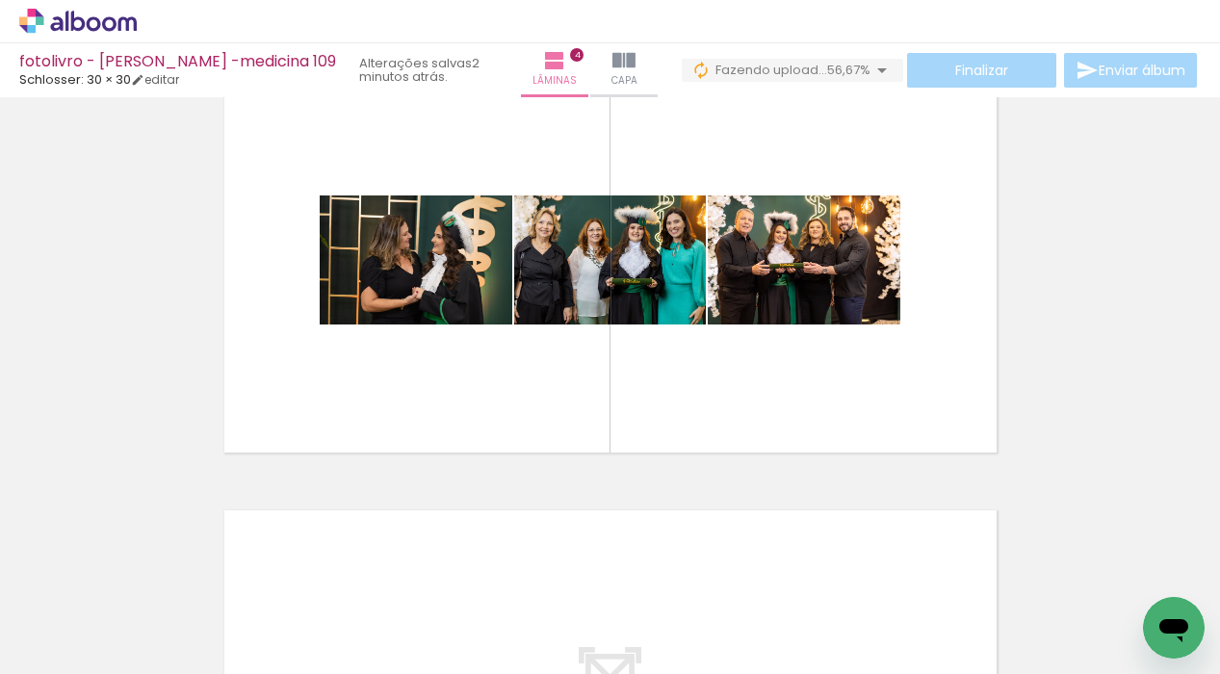
scroll to position [1421, 0]
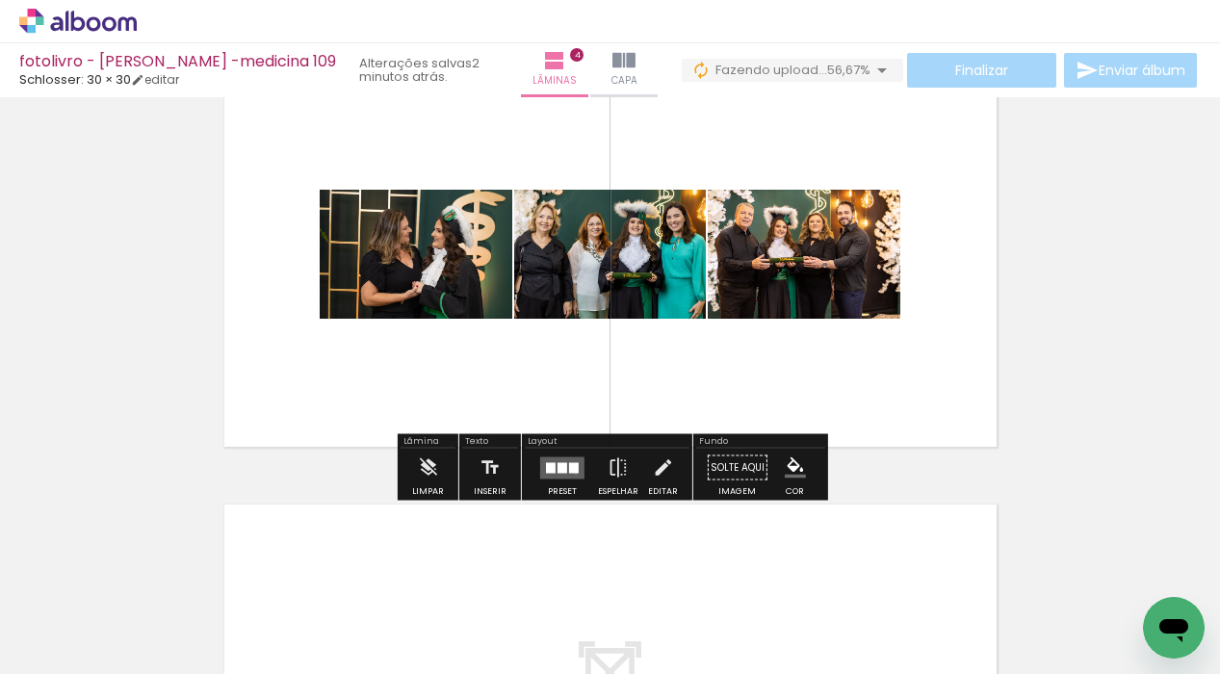
click at [571, 473] on div at bounding box center [574, 467] width 10 height 11
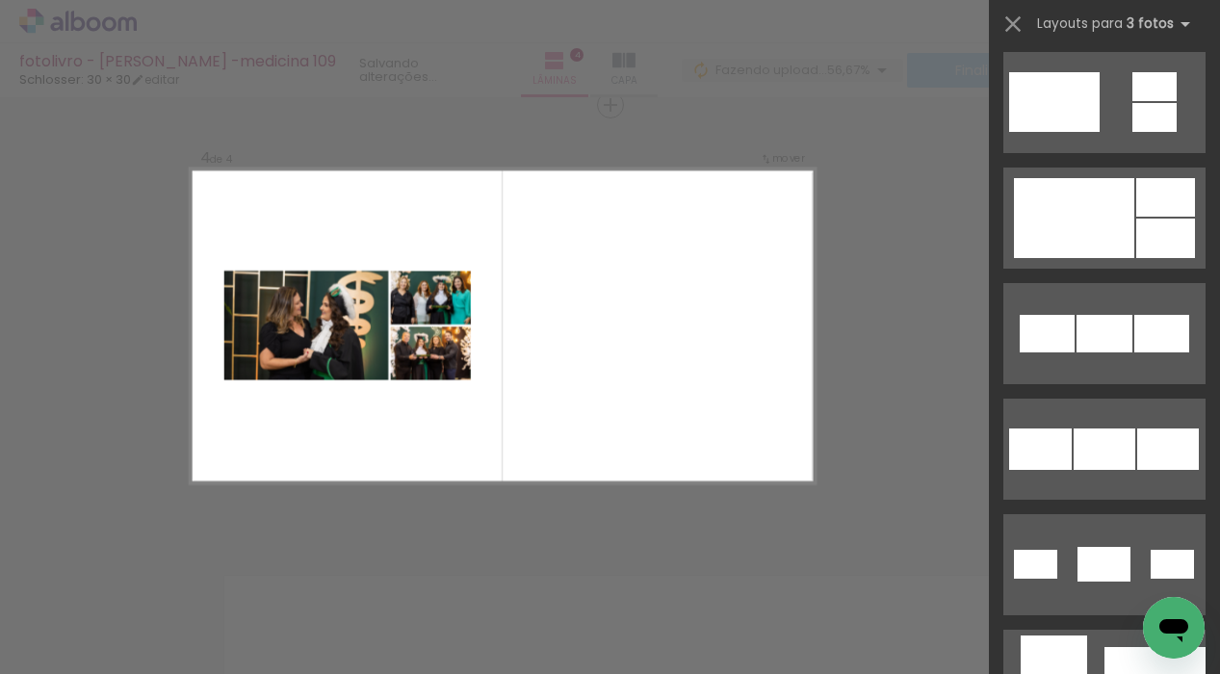
scroll to position [851, 0]
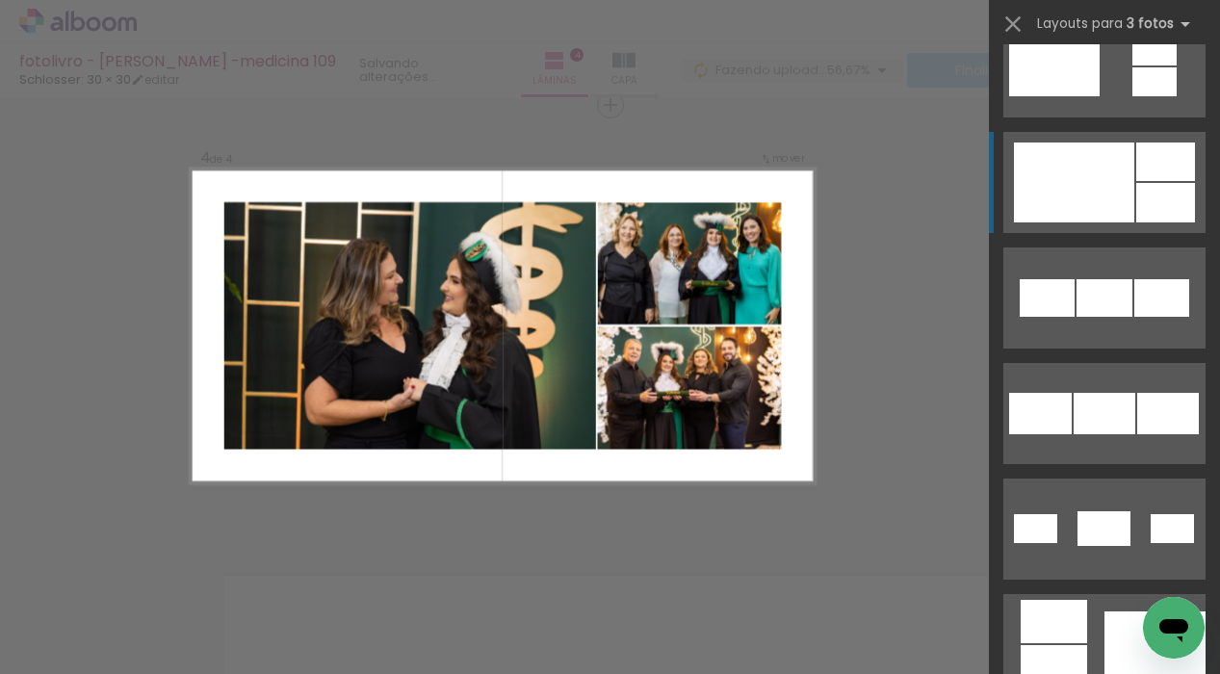
click at [1115, 190] on div at bounding box center [1074, 183] width 120 height 80
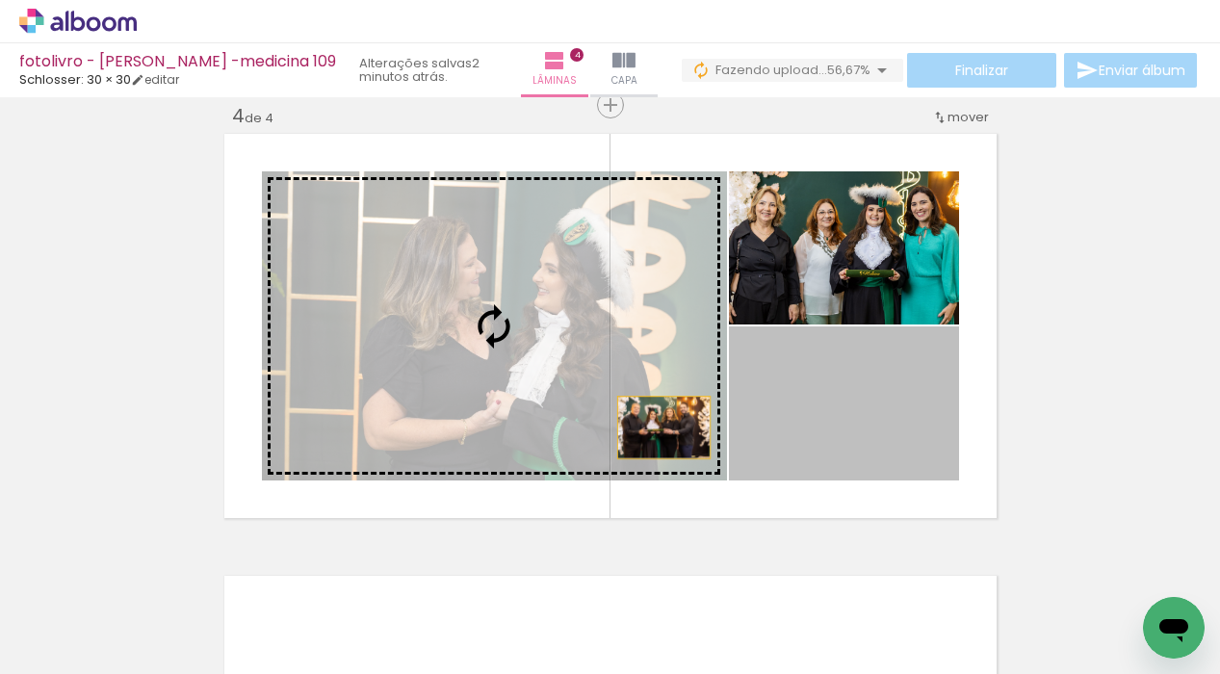
drag, startPoint x: 830, startPoint y: 430, endPoint x: 553, endPoint y: 370, distance: 283.7
click at [0, 0] on slot at bounding box center [0, 0] width 0 height 0
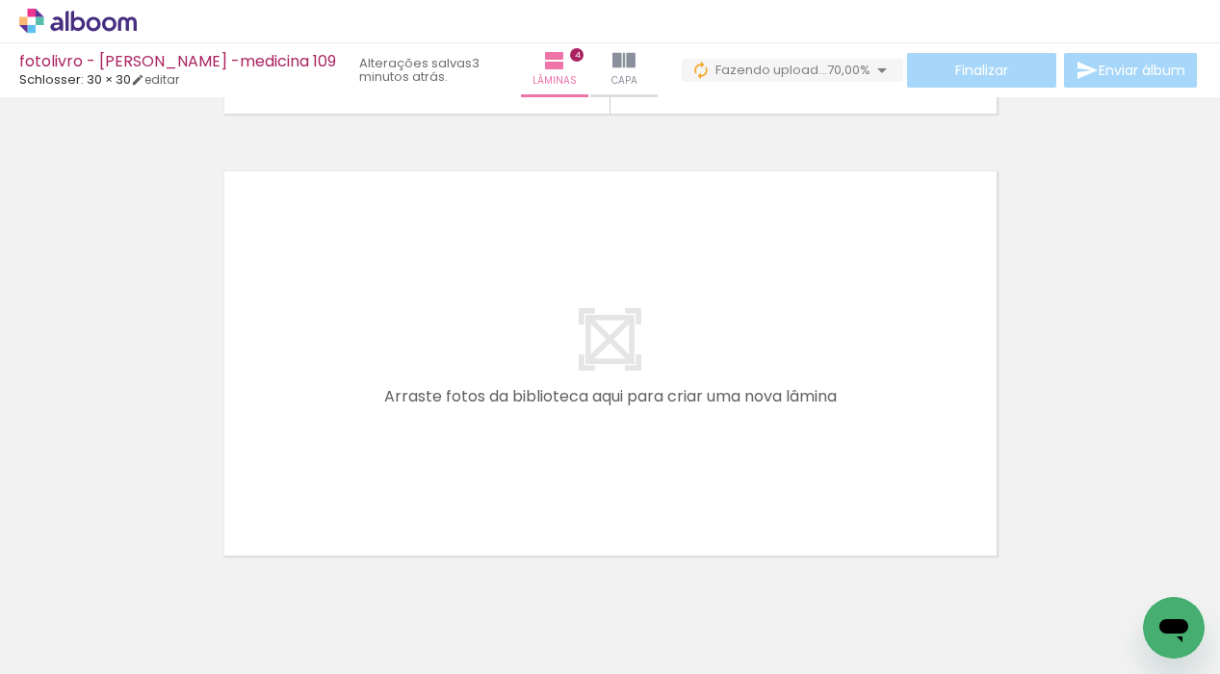
scroll to position [0, 525]
